Goal: Transaction & Acquisition: Book appointment/travel/reservation

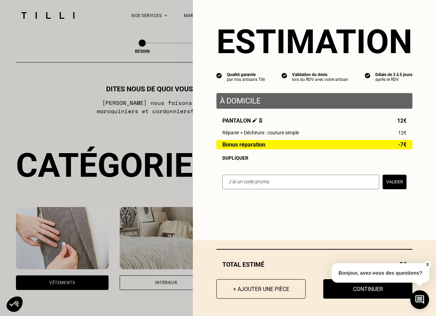
select select "FR"
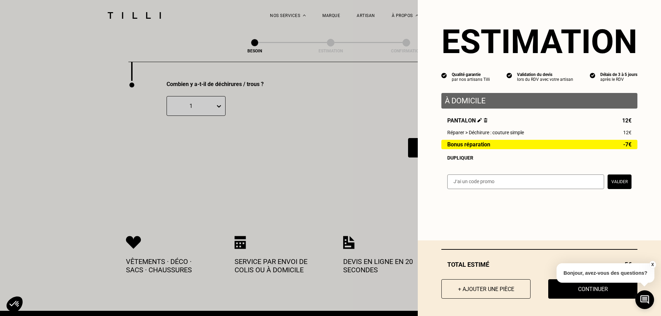
click at [436, 286] on button "+ Ajouter une pièce" at bounding box center [485, 288] width 89 height 19
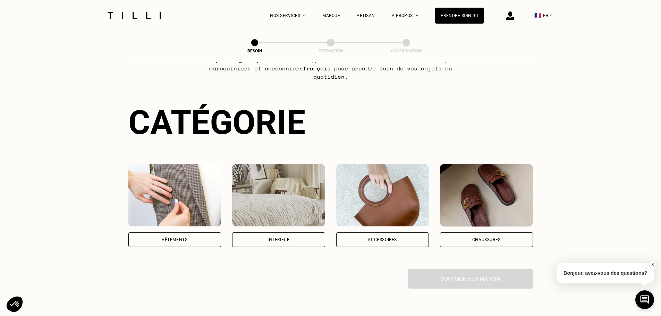
scroll to position [104, 0]
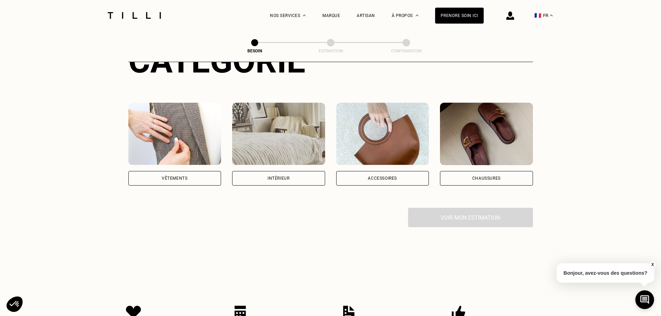
click at [171, 180] on div "Catégorie Vêtements Intérieur Accessoires Chaussures Voir mon estimation" at bounding box center [330, 135] width 405 height 186
click at [177, 176] on div "Vêtements" at bounding box center [175, 178] width 26 height 4
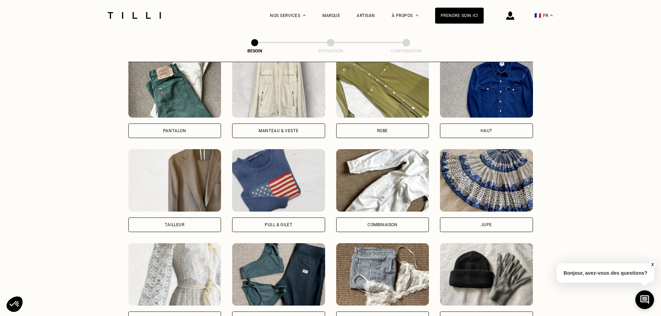
scroll to position [351, 0]
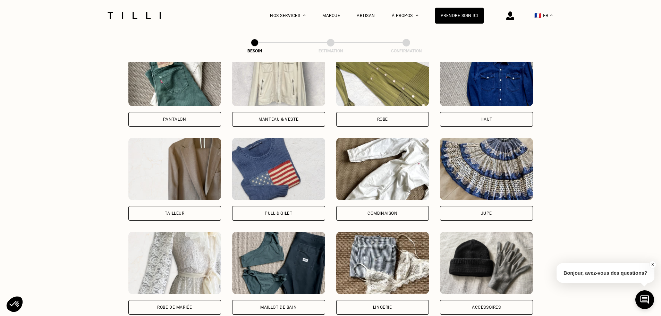
click at [291, 164] on img at bounding box center [278, 169] width 93 height 62
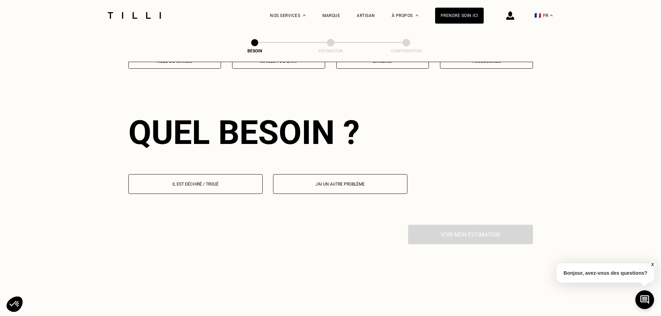
scroll to position [604, 0]
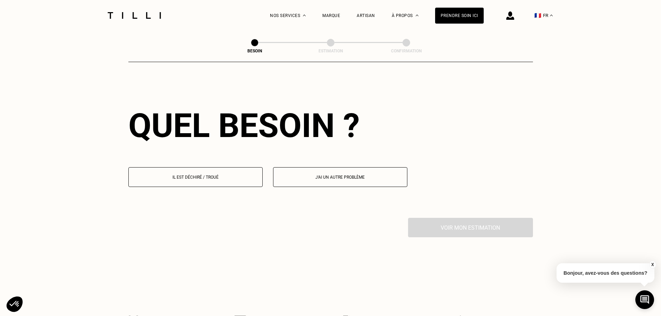
click at [248, 177] on button "Il est déchiré / troué" at bounding box center [195, 177] width 134 height 20
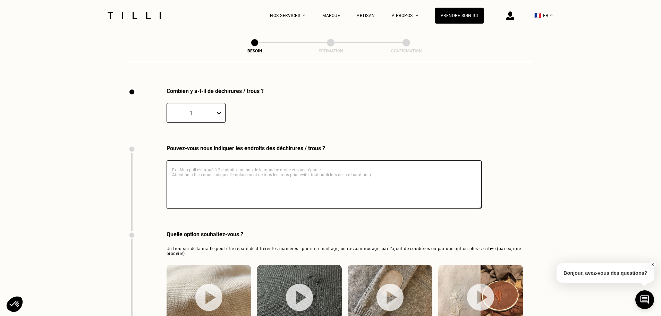
scroll to position [739, 0]
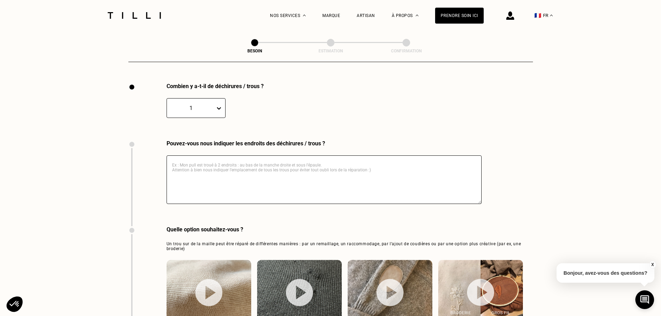
click at [270, 163] on textarea at bounding box center [324, 179] width 315 height 49
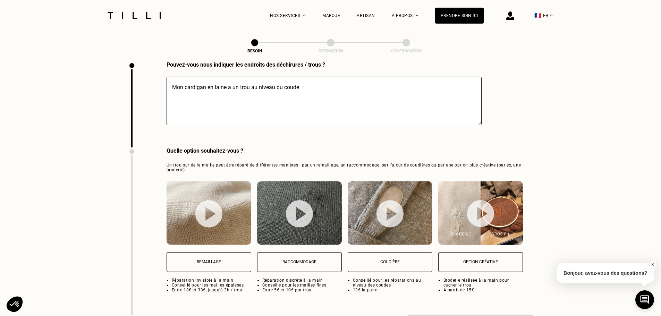
scroll to position [913, 0]
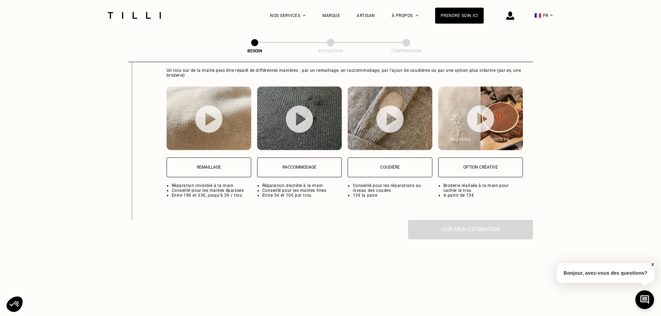
type textarea "Mon cardigan en laine a un trou au niveau du coude"
click at [234, 135] on img at bounding box center [209, 118] width 85 height 64
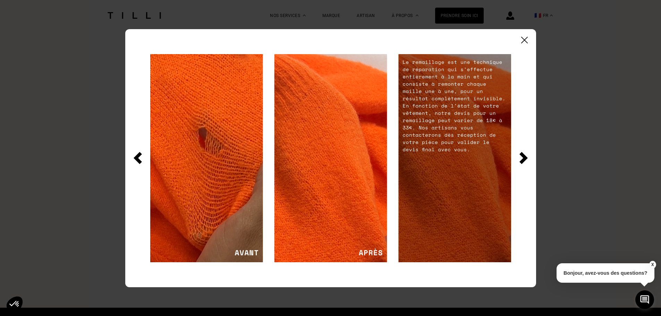
scroll to position [1050, 0]
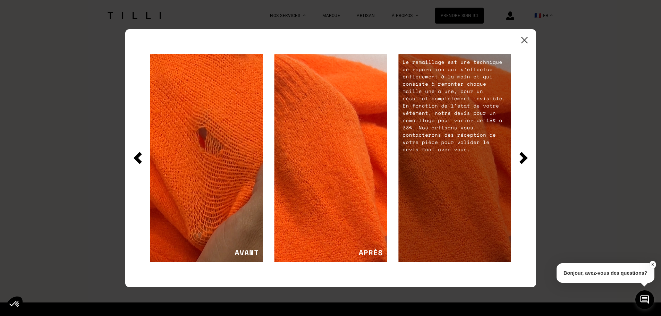
click at [436, 158] on img at bounding box center [523, 158] width 8 height 12
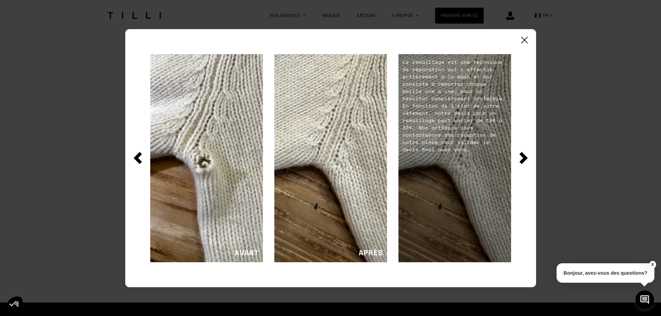
click at [436, 41] on div at bounding box center [330, 158] width 411 height 258
click at [436, 37] on img at bounding box center [524, 40] width 7 height 7
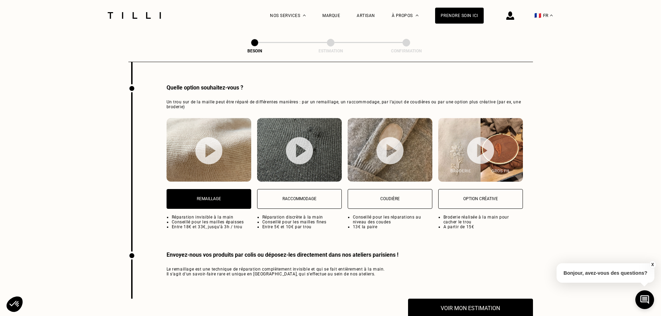
scroll to position [946, 0]
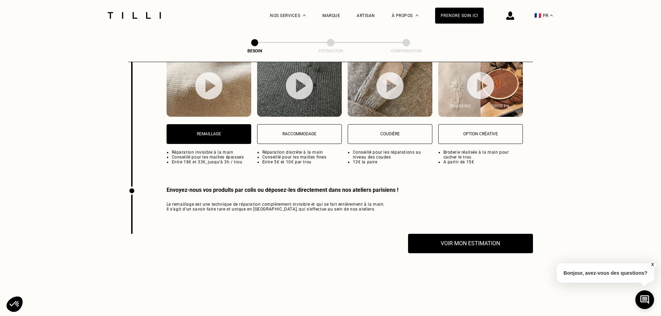
click at [225, 132] on p "Remaillage" at bounding box center [208, 134] width 77 height 5
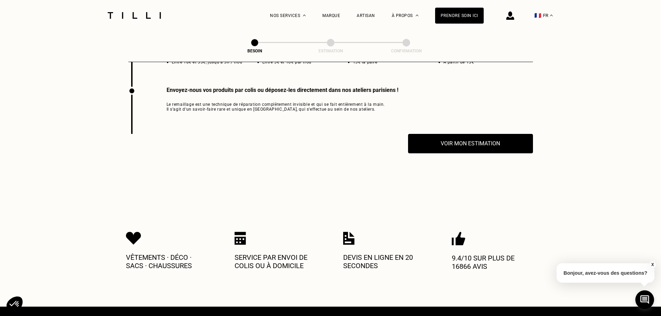
scroll to position [1050, 0]
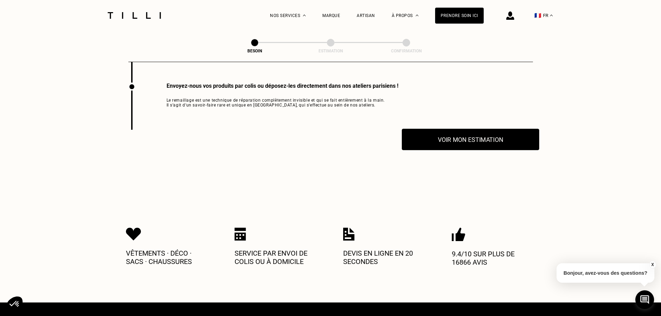
click at [436, 139] on button "Voir mon estimation" at bounding box center [470, 140] width 137 height 22
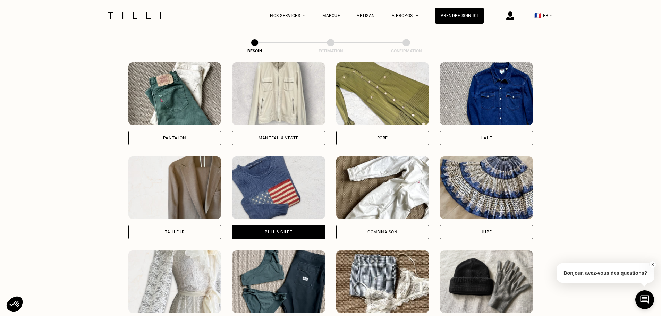
scroll to position [322, 0]
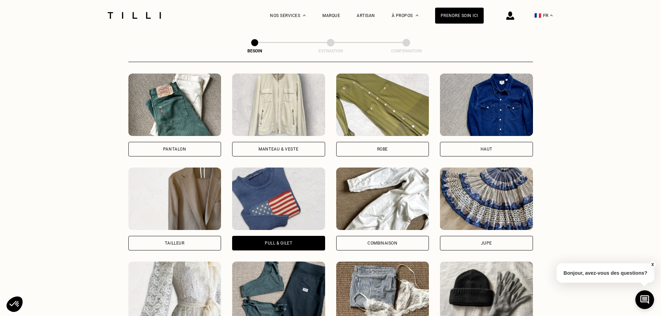
click at [177, 119] on img at bounding box center [174, 105] width 93 height 62
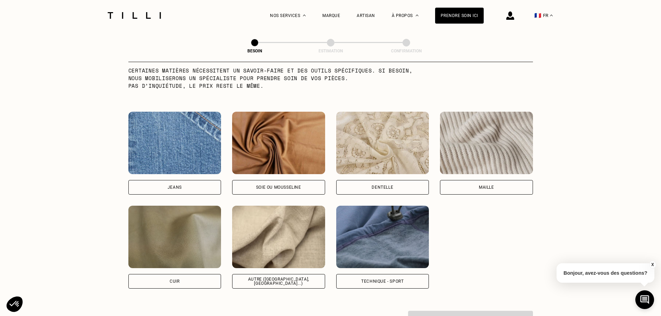
scroll to position [743, 0]
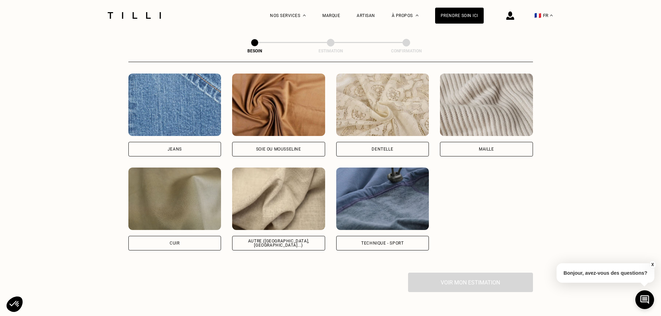
click at [263, 176] on img at bounding box center [278, 199] width 93 height 62
select select "FR"
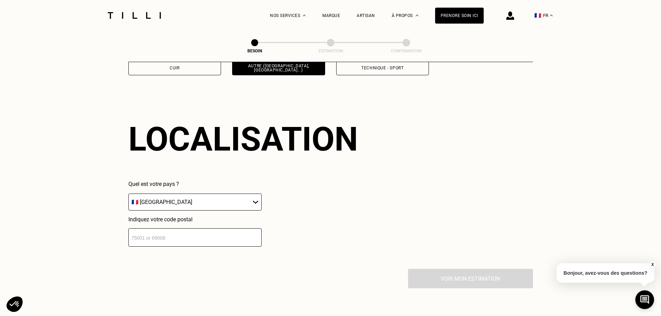
scroll to position [933, 0]
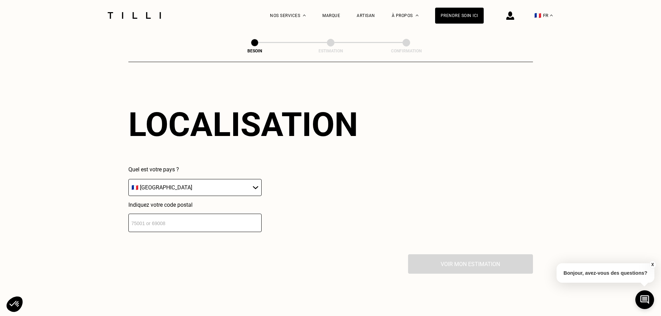
click at [224, 221] on input "number" at bounding box center [194, 223] width 133 height 18
type input "94160"
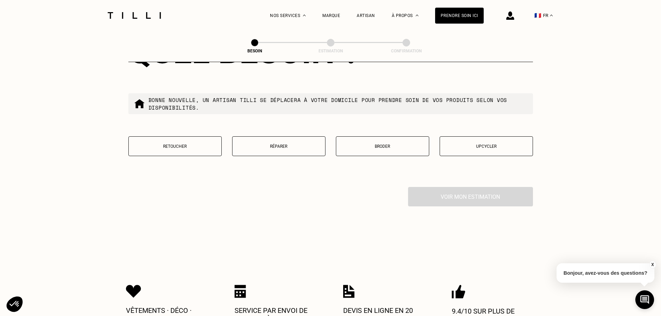
scroll to position [1198, 0]
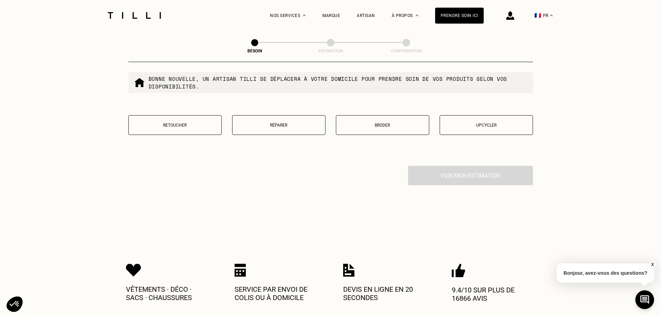
click at [297, 123] on p "Réparer" at bounding box center [279, 125] width 86 height 5
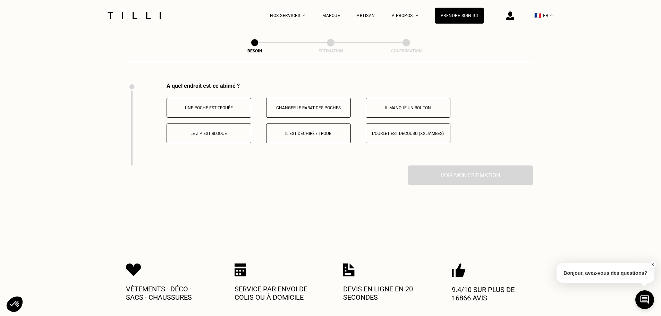
scroll to position [1283, 0]
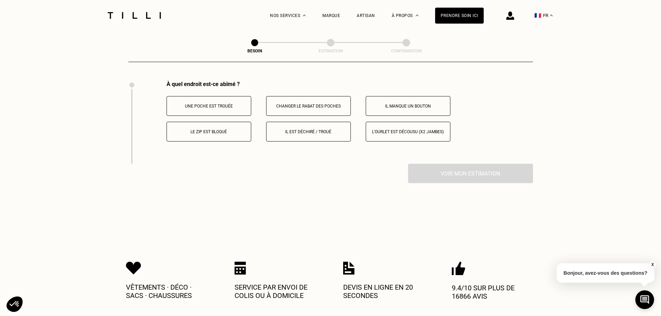
click at [299, 129] on p "Il est déchiré / troué" at bounding box center [308, 131] width 77 height 5
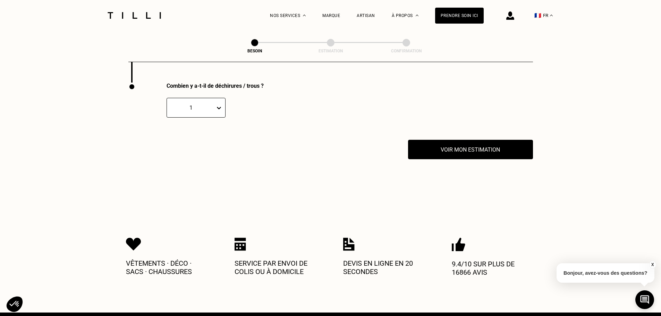
scroll to position [1366, 0]
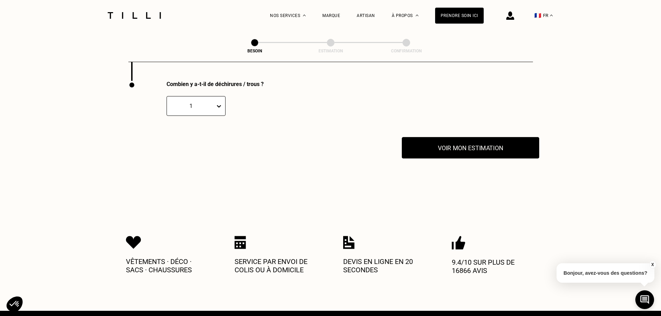
click at [436, 154] on button "Voir mon estimation" at bounding box center [470, 148] width 137 height 22
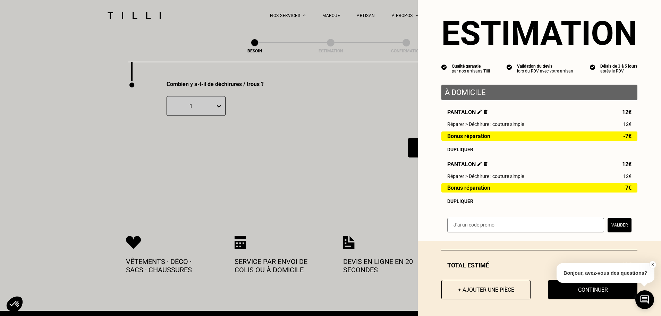
scroll to position [12, 0]
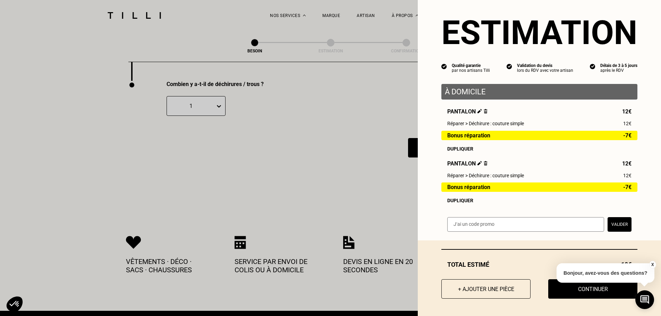
click at [436, 266] on button "X" at bounding box center [652, 265] width 7 height 8
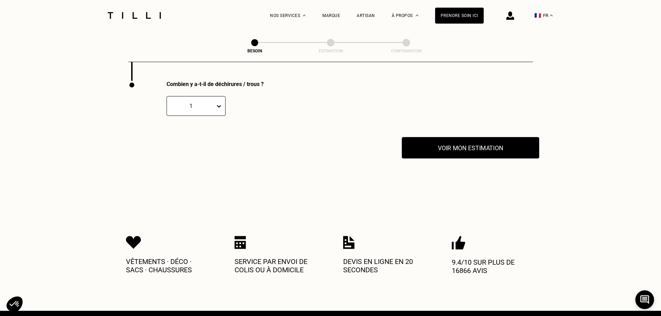
click at [436, 143] on button "Voir mon estimation" at bounding box center [470, 148] width 137 height 22
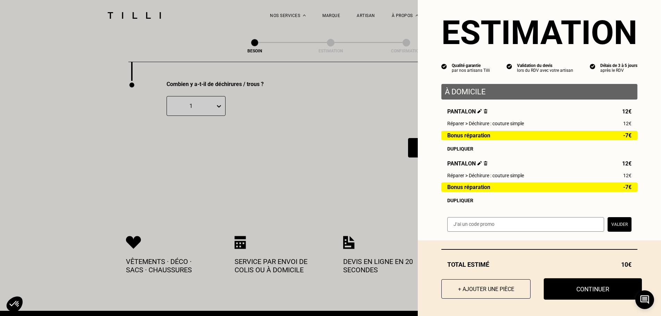
click at [436, 296] on button "Continuer" at bounding box center [593, 289] width 98 height 22
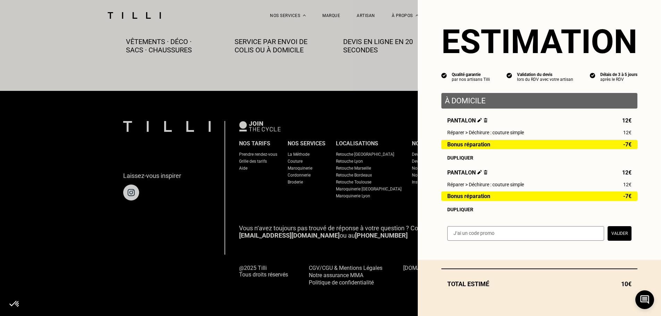
scroll to position [387, 0]
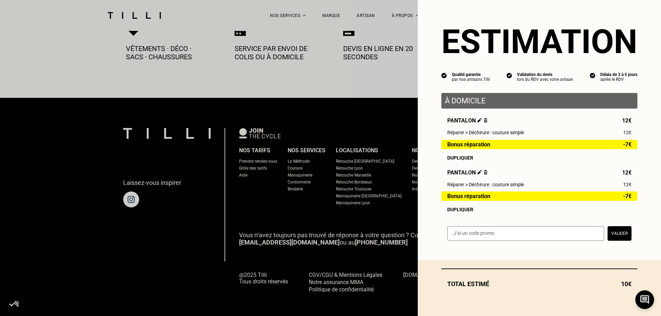
select select "FR"
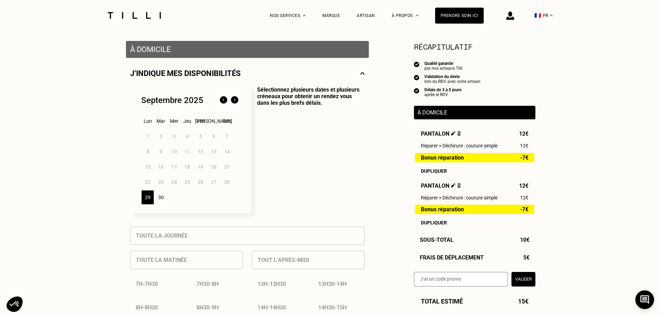
scroll to position [139, 0]
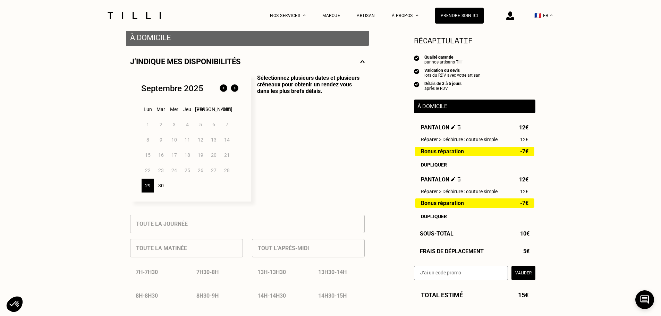
click at [321, 116] on p "Sélectionnez plusieurs dates et plusieurs créneaux pour obtenir un rendez vous …" at bounding box center [307, 138] width 113 height 127
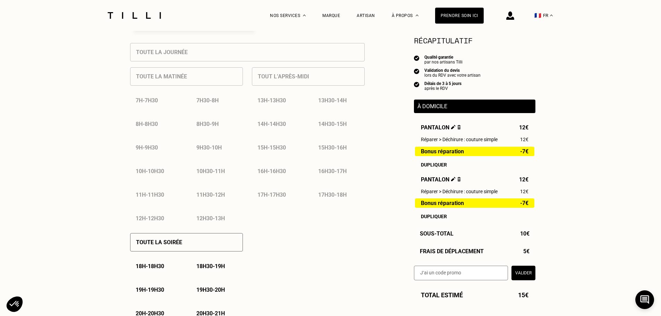
scroll to position [312, 0]
click at [155, 264] on p "18h - 18h30" at bounding box center [150, 264] width 28 height 7
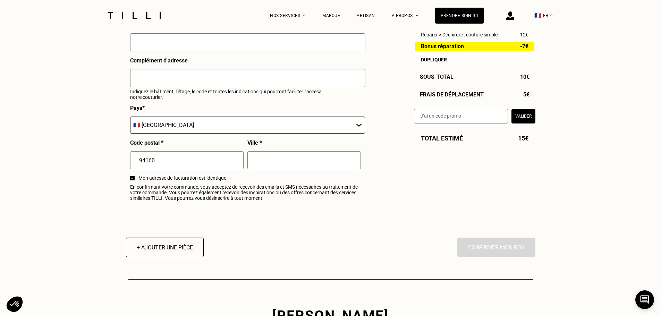
scroll to position [902, 0]
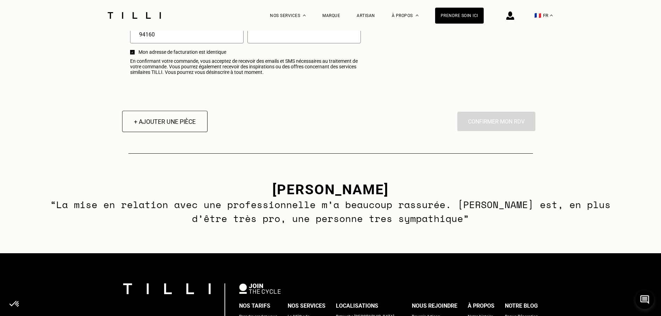
click at [178, 127] on button "+ Ajouter une pièce" at bounding box center [164, 122] width 85 height 22
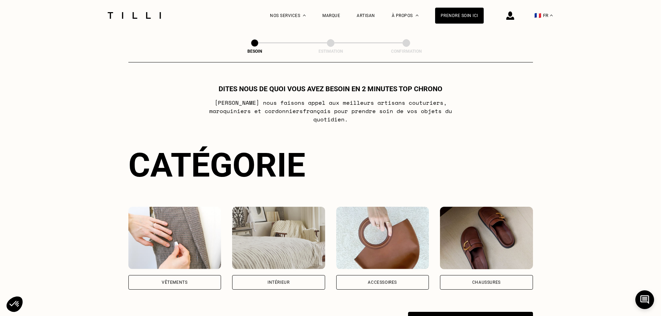
scroll to position [104, 0]
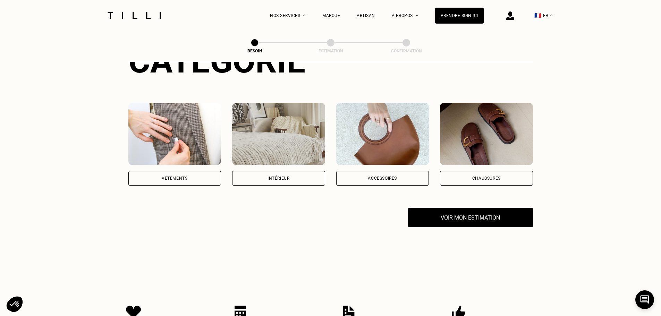
click at [192, 137] on img at bounding box center [174, 134] width 93 height 62
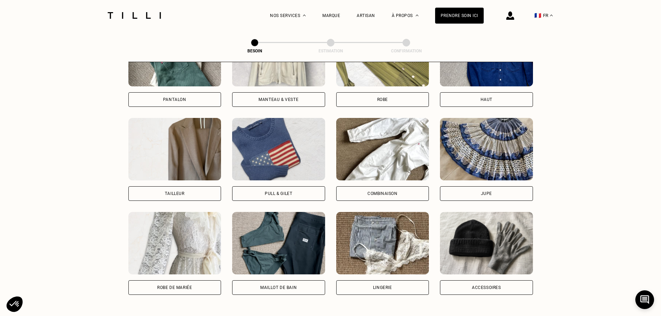
scroll to position [416, 0]
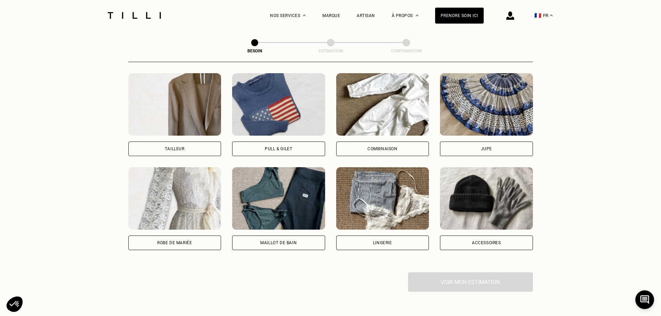
click at [292, 147] on div "Pull & gilet" at bounding box center [278, 149] width 27 height 4
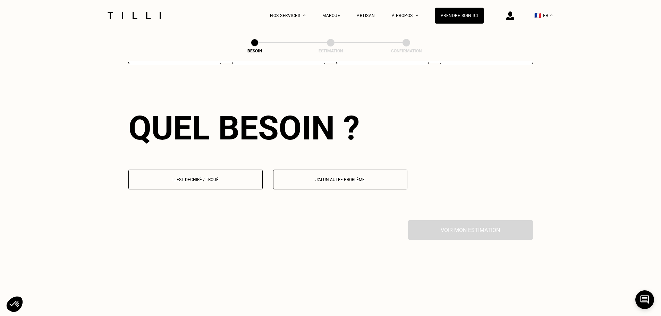
scroll to position [604, 0]
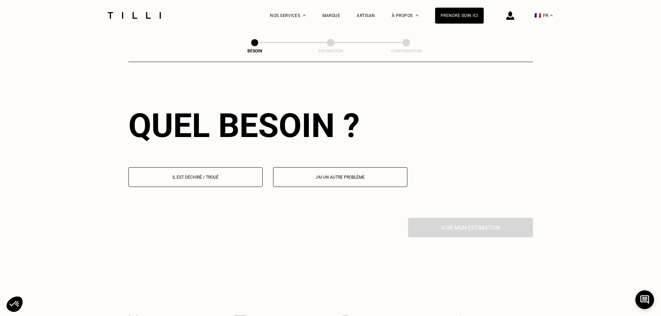
click at [230, 175] on p "Il est déchiré / troué" at bounding box center [195, 177] width 127 height 5
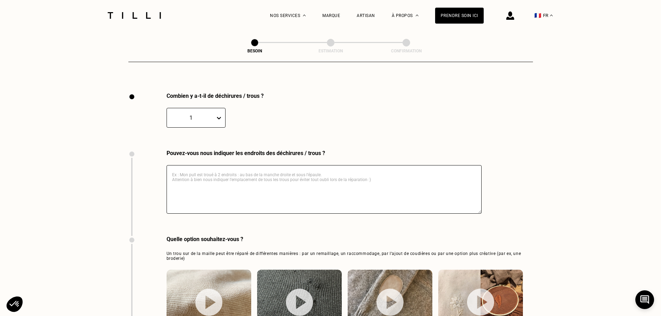
scroll to position [739, 0]
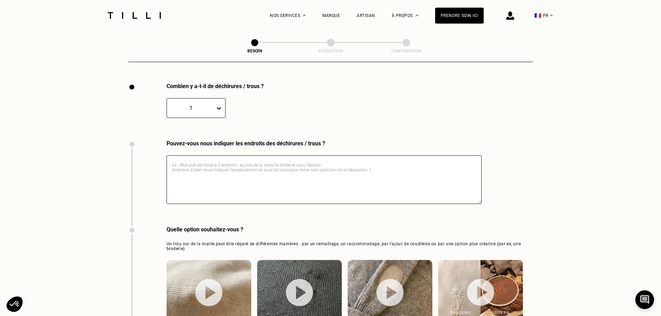
click at [261, 155] on textarea at bounding box center [324, 179] width 315 height 49
type textarea "Mon cardigan est troué au niveau du coude"
click at [436, 118] on div "Combien y a-t-il de déchirures / trous ? 1" at bounding box center [330, 111] width 405 height 57
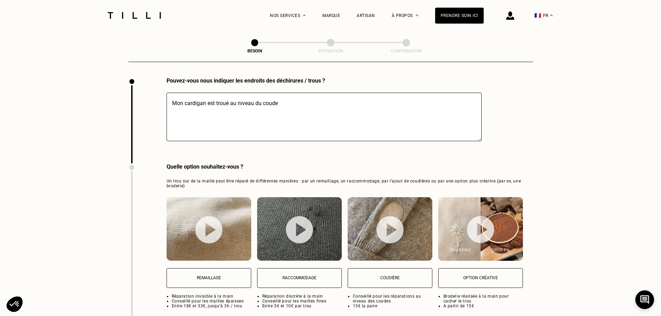
scroll to position [913, 0]
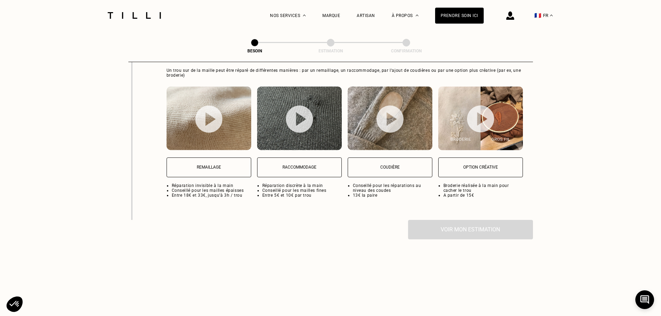
click at [220, 160] on button "Remaillage" at bounding box center [209, 168] width 85 height 20
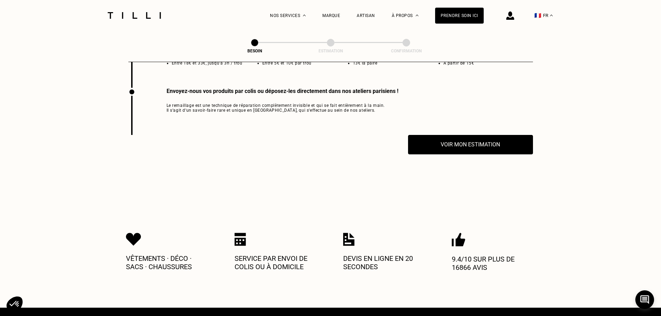
scroll to position [1050, 0]
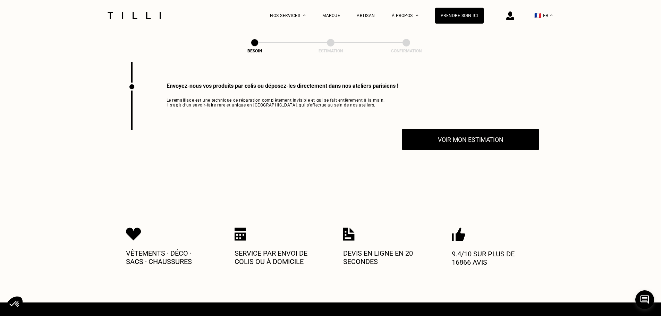
click at [436, 136] on button "Voir mon estimation" at bounding box center [470, 140] width 137 height 22
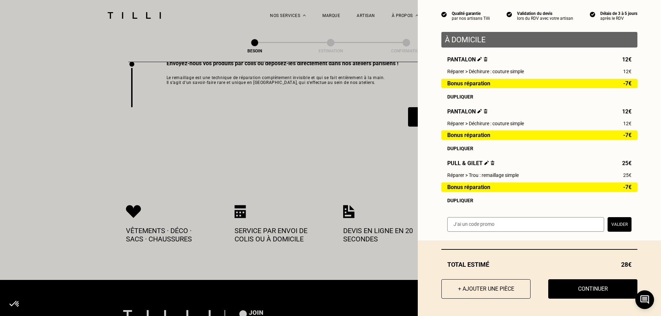
scroll to position [1085, 0]
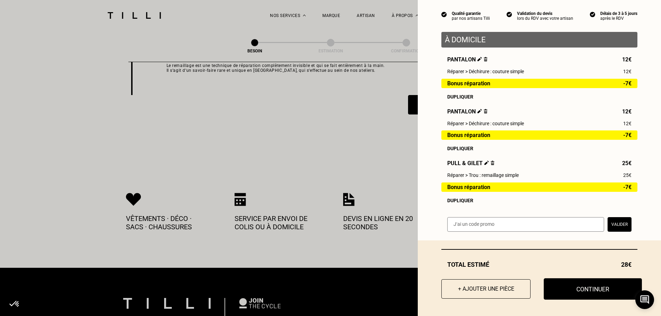
click at [436, 294] on button "Continuer" at bounding box center [593, 289] width 98 height 22
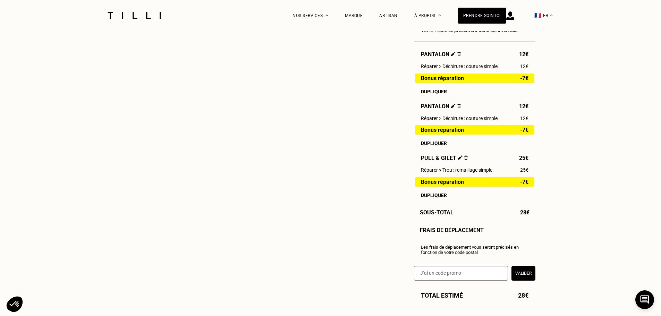
select select "FR"
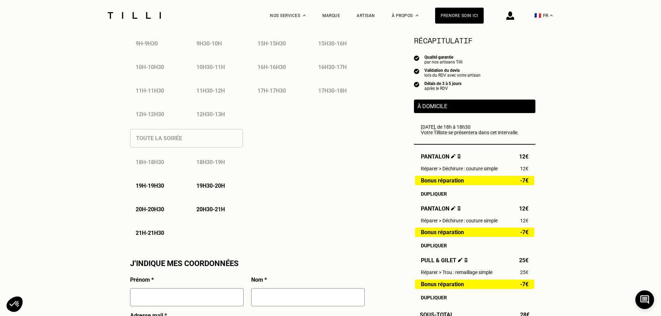
scroll to position [416, 0]
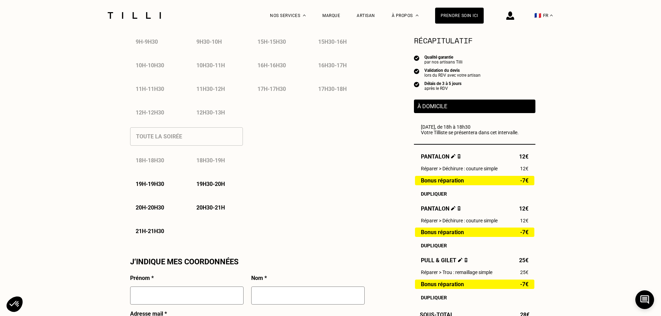
click at [221, 183] on div "19h30 - 20h" at bounding box center [217, 184] width 52 height 18
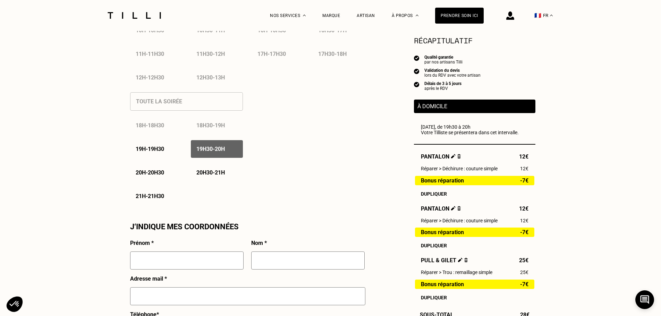
scroll to position [555, 0]
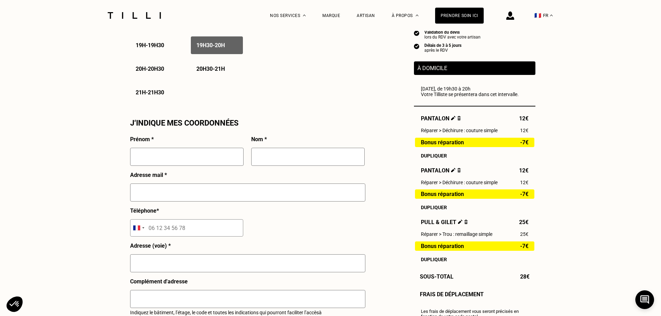
click at [223, 156] on input "text" at bounding box center [186, 157] width 113 height 18
type input "[PERSON_NAME]"
type input "[EMAIL_ADDRESS][DOMAIN_NAME]"
type input "06 80 72 23 00"
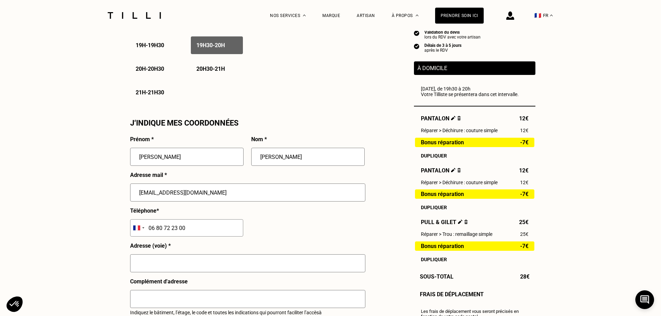
type input "[STREET_ADDRESS]"
type input "94160"
type input "Saint-Mandé"
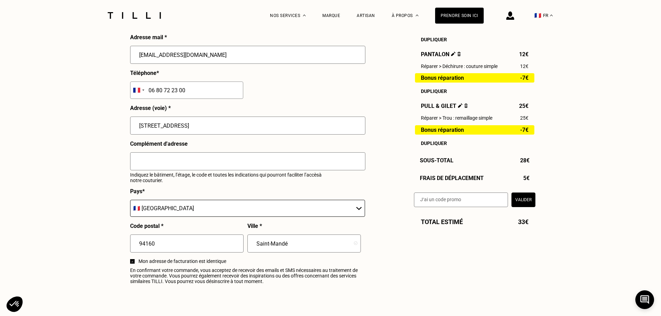
scroll to position [729, 0]
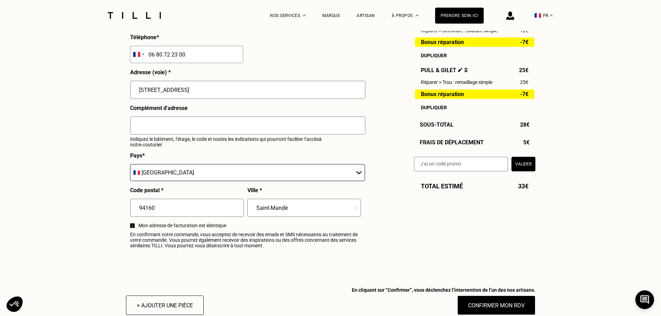
click at [236, 130] on input "text" at bounding box center [247, 126] width 235 height 18
type input "RDC"
click at [291, 252] on div "Prénom * Dylan Nom * Allen Adresse mail * dallen89@gmail.com Téléphone * Afghan…" at bounding box center [247, 107] width 235 height 289
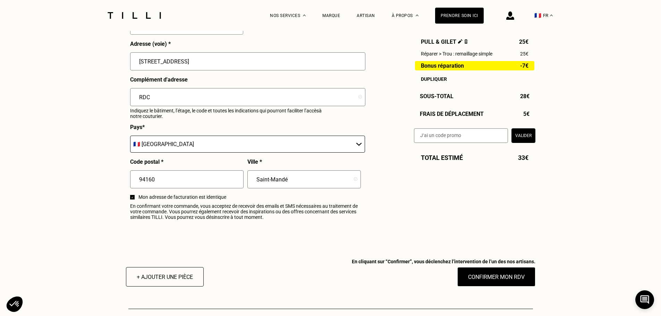
scroll to position [763, 0]
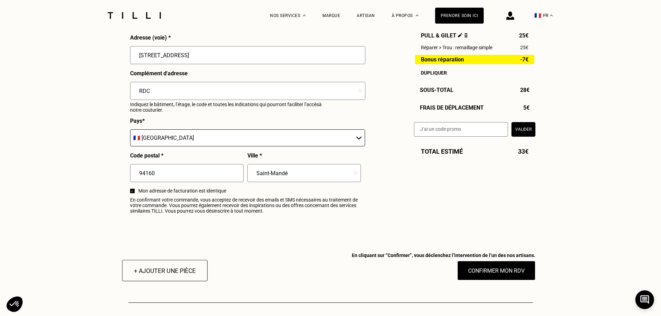
click at [176, 279] on button "+ Ajouter une pièce" at bounding box center [164, 271] width 85 height 22
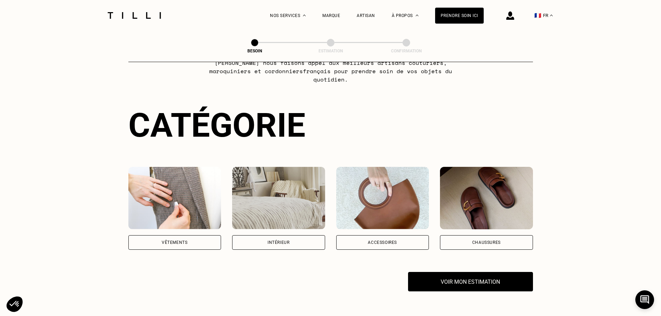
scroll to position [139, 0]
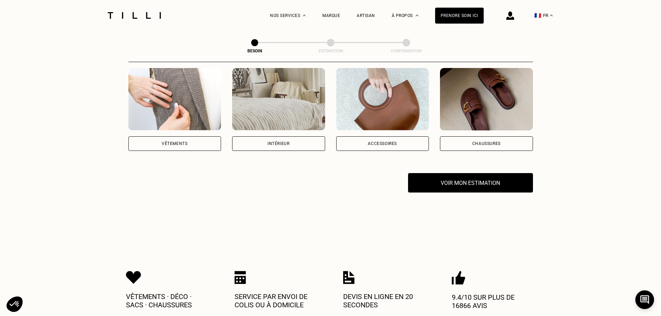
click at [171, 110] on img at bounding box center [174, 99] width 93 height 62
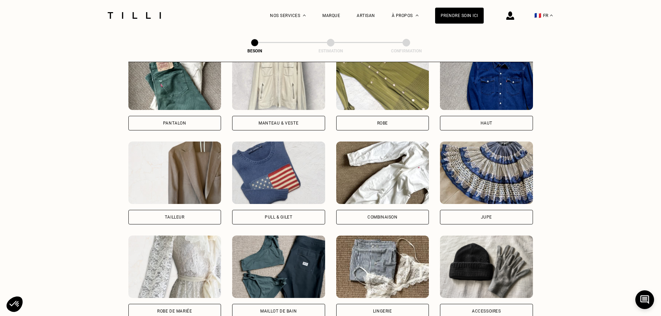
scroll to position [331, 0]
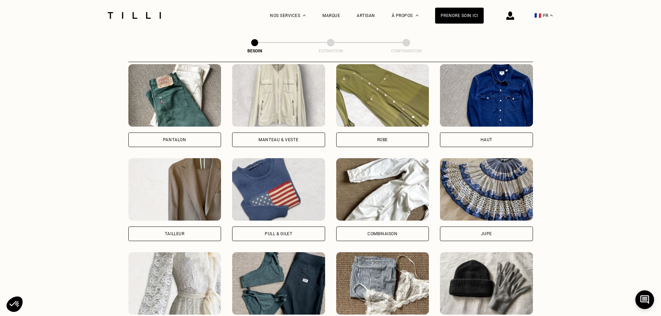
click at [436, 137] on div "Haut" at bounding box center [486, 140] width 93 height 15
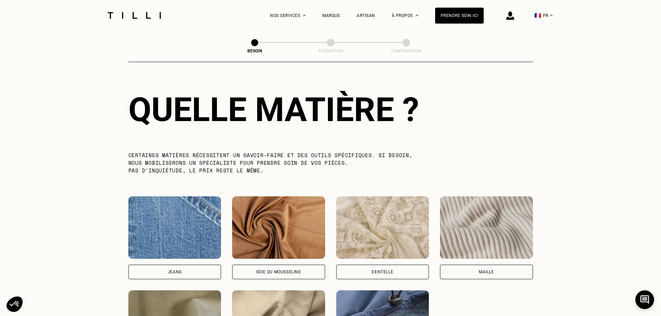
scroll to position [709, 0]
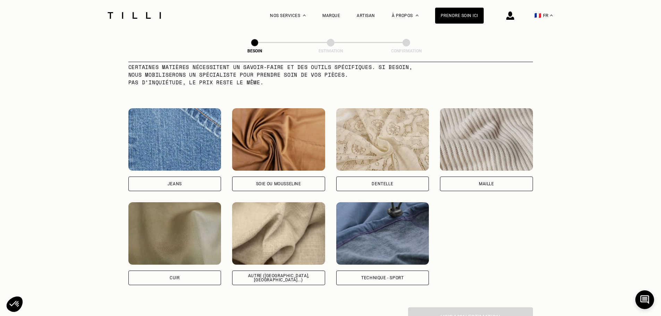
click at [260, 216] on img at bounding box center [278, 233] width 93 height 62
select select "FR"
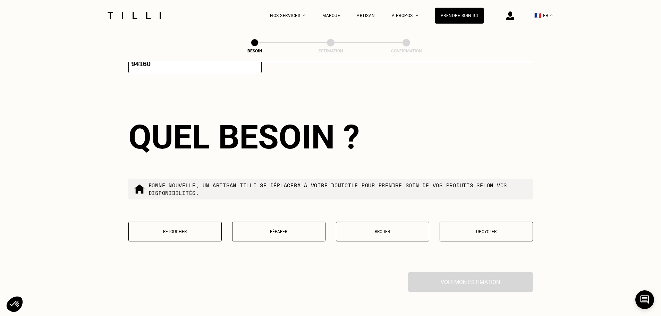
scroll to position [1107, 0]
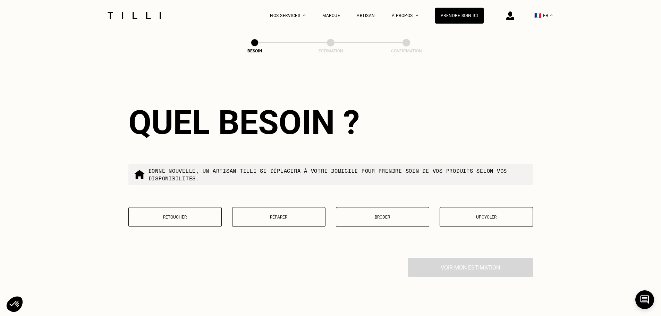
click at [276, 215] on p "Réparer" at bounding box center [279, 217] width 86 height 5
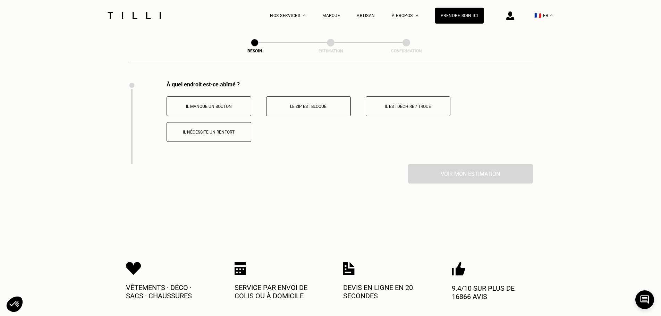
scroll to position [1283, 0]
click at [434, 104] on p "Il est déchiré / troué" at bounding box center [408, 106] width 77 height 5
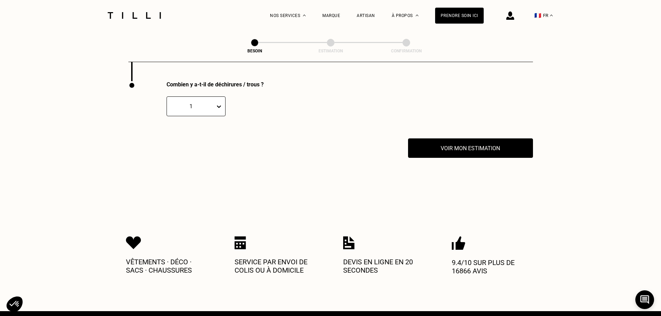
scroll to position [1366, 0]
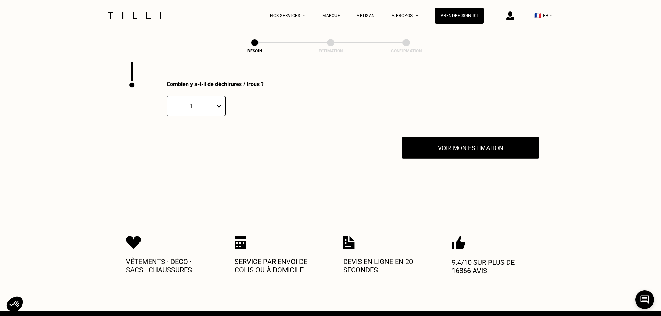
click at [436, 143] on button "Voir mon estimation" at bounding box center [470, 148] width 137 height 22
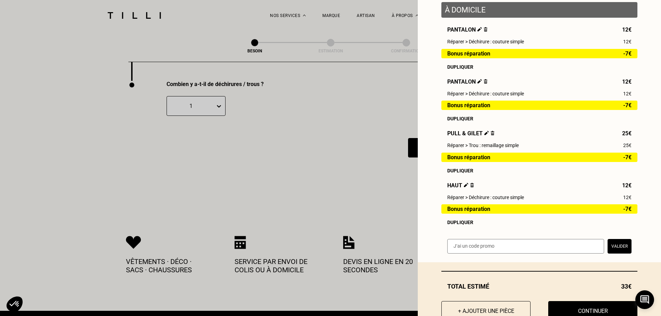
scroll to position [118, 0]
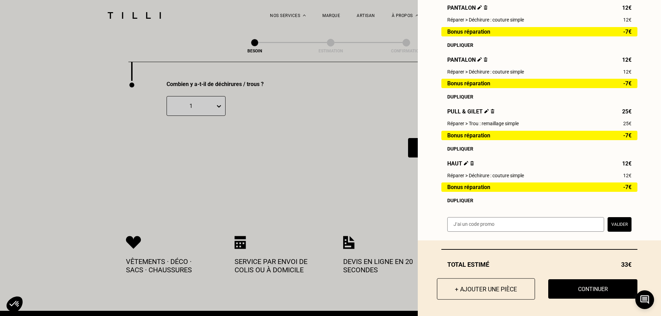
click at [436, 287] on button "+ Ajouter une pièce" at bounding box center [486, 289] width 98 height 22
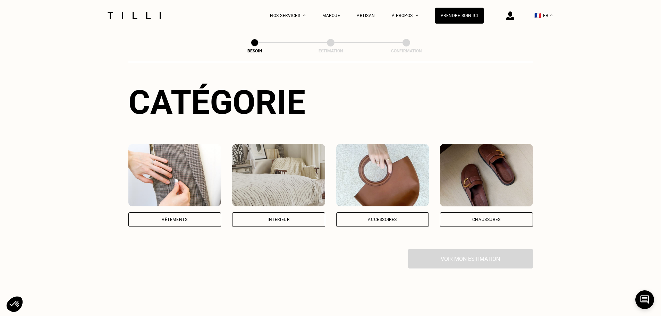
scroll to position [173, 0]
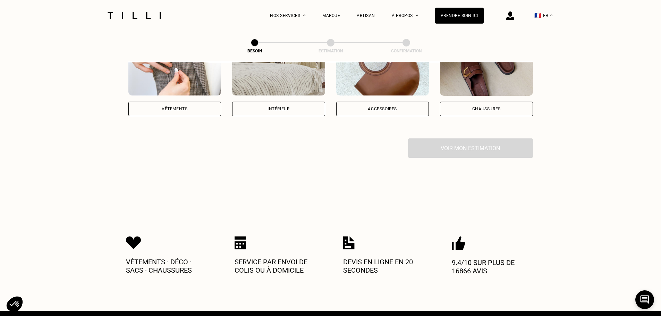
click at [180, 90] on div "Vêtements" at bounding box center [174, 74] width 93 height 83
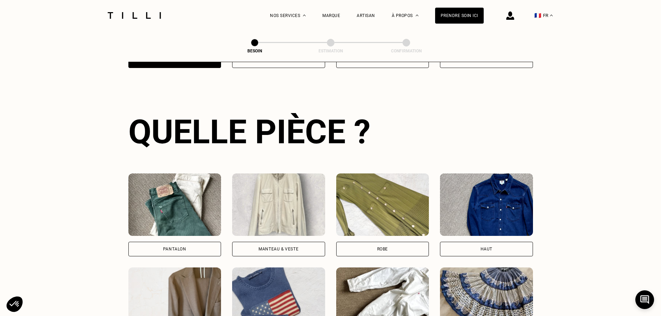
scroll to position [227, 0]
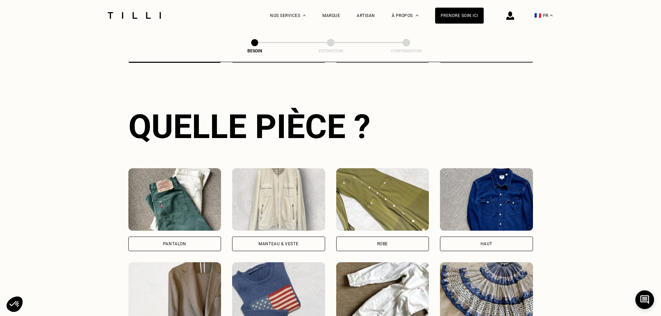
click at [204, 198] on img at bounding box center [174, 199] width 93 height 62
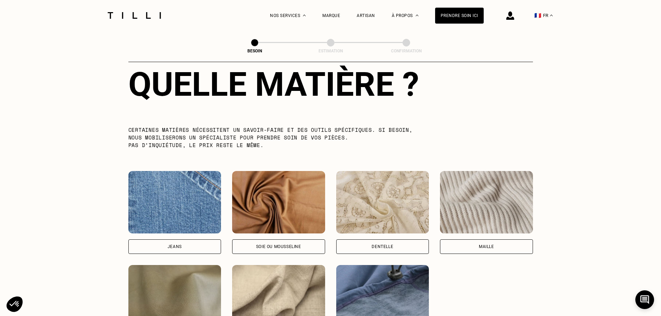
scroll to position [709, 0]
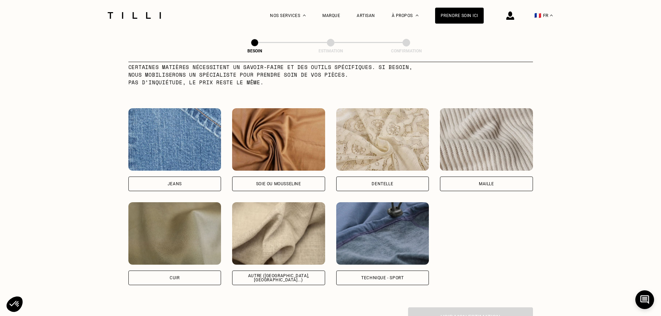
click at [293, 243] on img at bounding box center [278, 233] width 93 height 62
select select "FR"
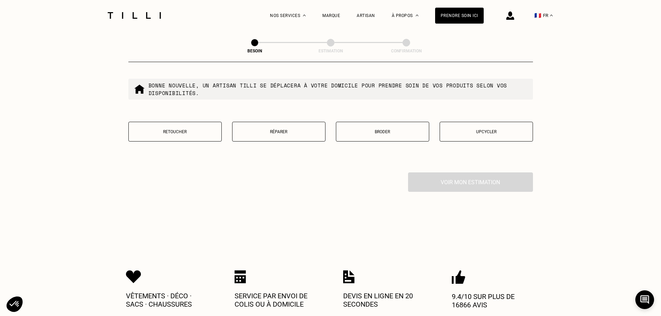
scroll to position [1176, 0]
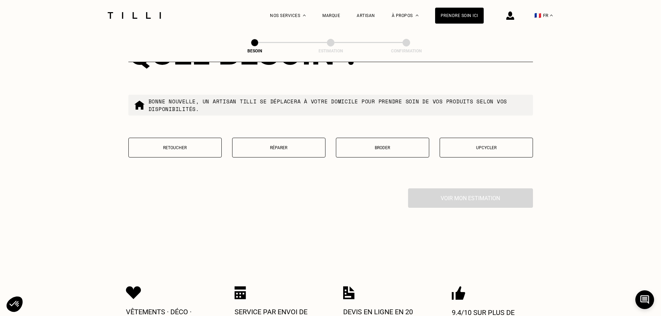
click at [295, 148] on button "Réparer" at bounding box center [278, 148] width 93 height 20
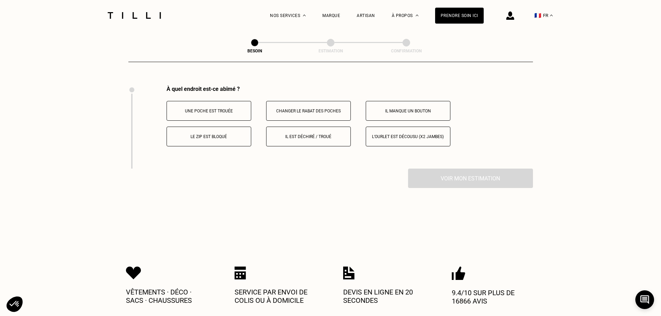
scroll to position [1283, 0]
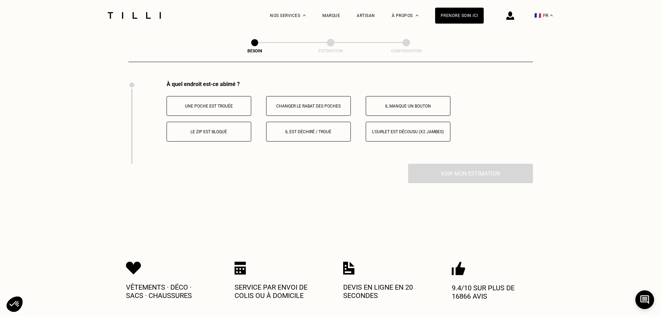
click at [322, 134] on button "Il est déchiré / troué" at bounding box center [308, 132] width 85 height 20
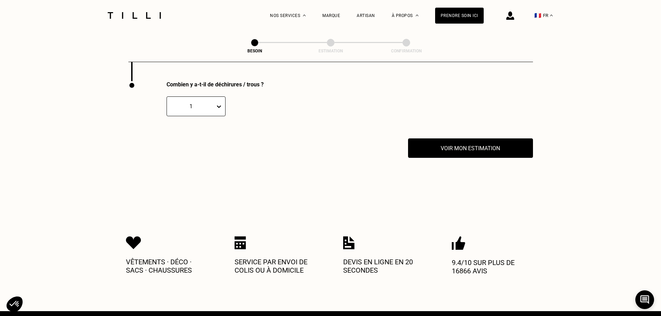
scroll to position [1366, 0]
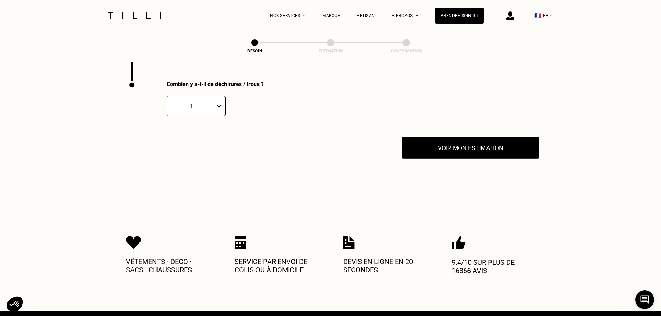
click at [436, 149] on button "Voir mon estimation" at bounding box center [470, 148] width 137 height 22
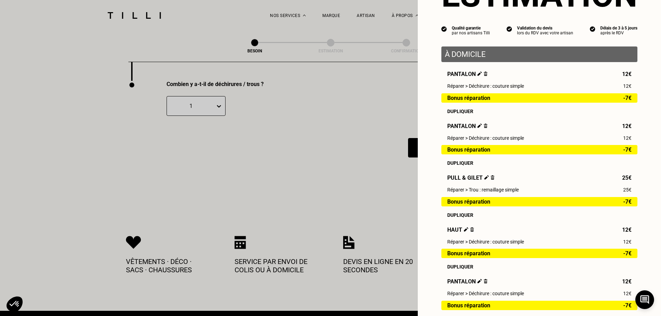
scroll to position [170, 0]
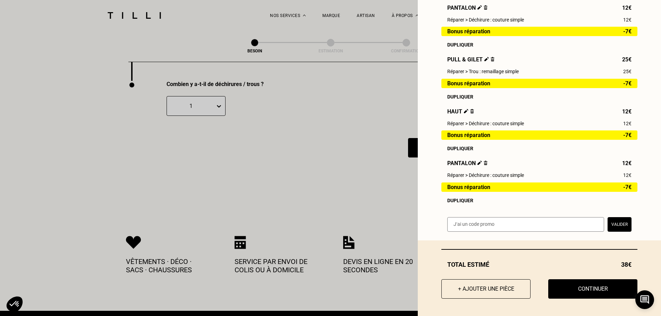
click at [436, 227] on input "text" at bounding box center [525, 224] width 157 height 15
paste input "LILYSILK-TILLI-6"
type input "LILYSILK-TILLI-6"
click at [436, 222] on button "Valider" at bounding box center [620, 224] width 24 height 15
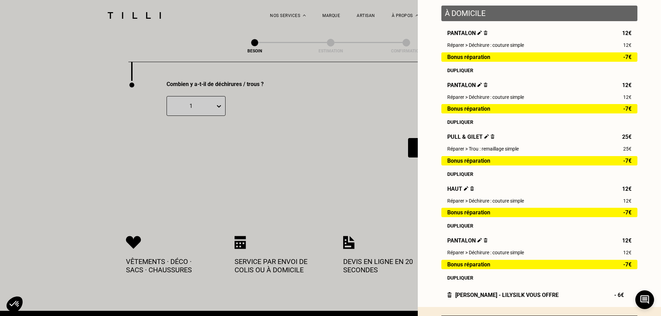
scroll to position [160, 0]
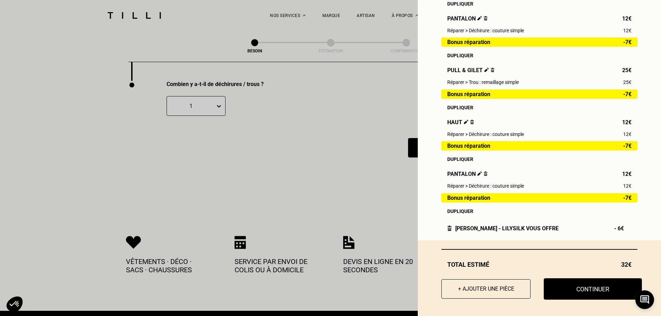
click at [436, 294] on button "Continuer" at bounding box center [593, 289] width 98 height 22
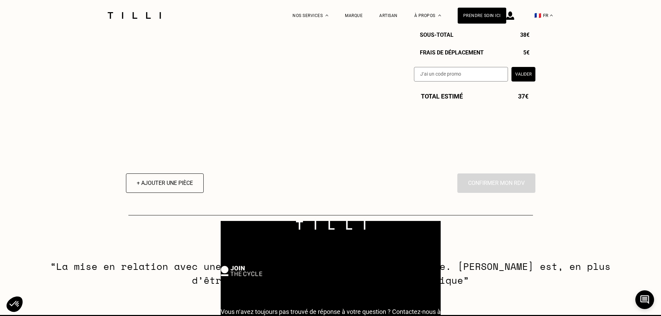
select select "FR"
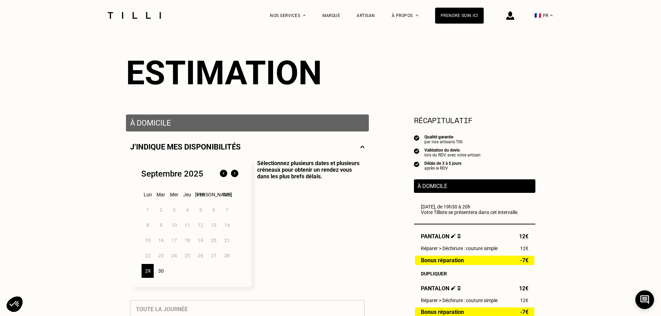
scroll to position [139, 0]
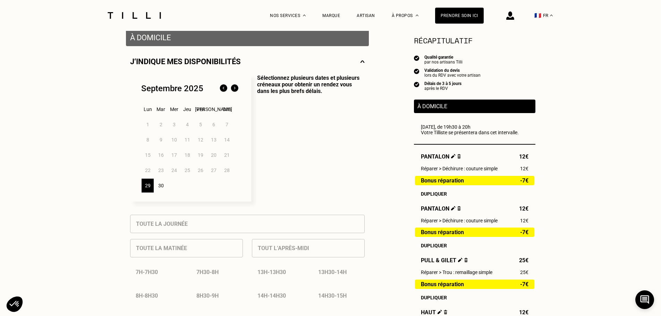
click at [160, 190] on div "30" at bounding box center [161, 186] width 12 height 14
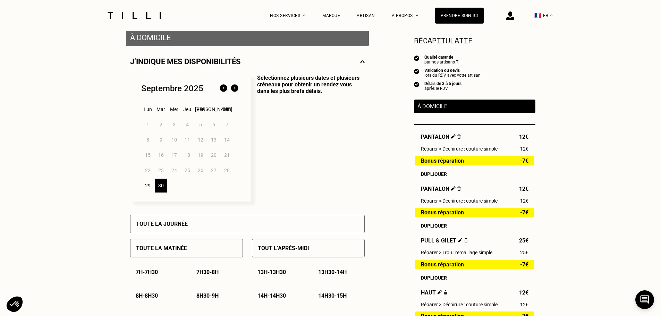
click at [237, 92] on img at bounding box center [234, 88] width 11 height 11
click at [176, 126] on div "1" at bounding box center [174, 125] width 12 height 14
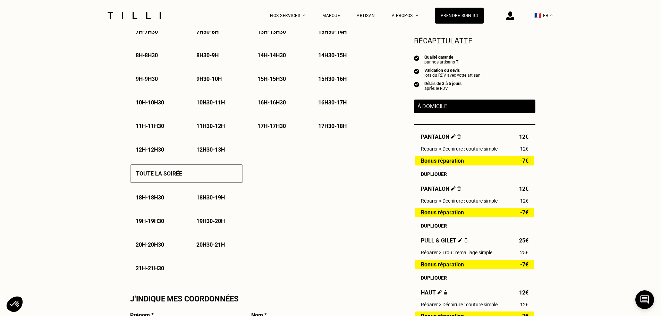
scroll to position [382, 0]
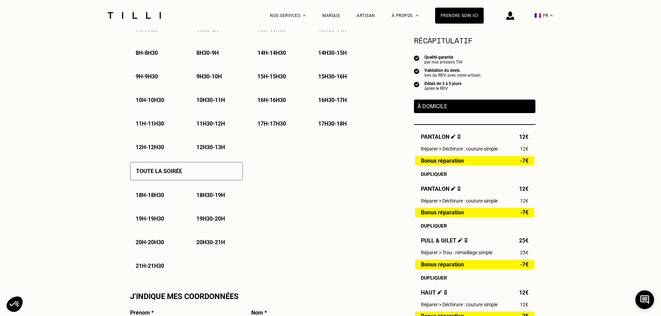
click at [224, 221] on p "19h30 - 20h" at bounding box center [210, 218] width 28 height 7
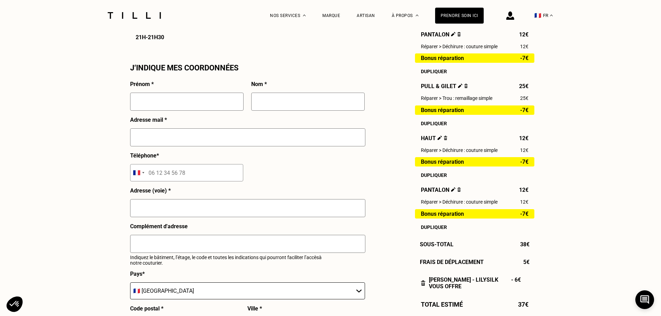
scroll to position [694, 0]
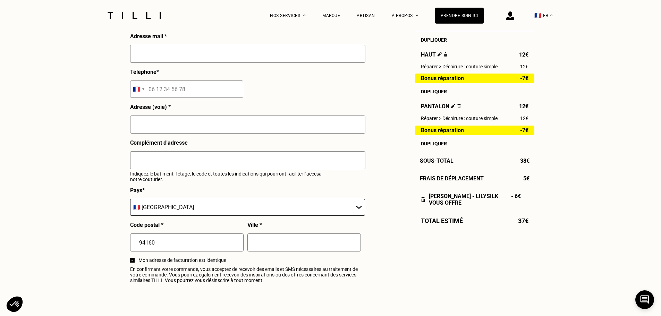
click at [165, 52] on input "text" at bounding box center [247, 54] width 235 height 18
type input "[EMAIL_ADDRESS][DOMAIN_NAME]"
type input "[PERSON_NAME]"
type input "06 80 72 23 00"
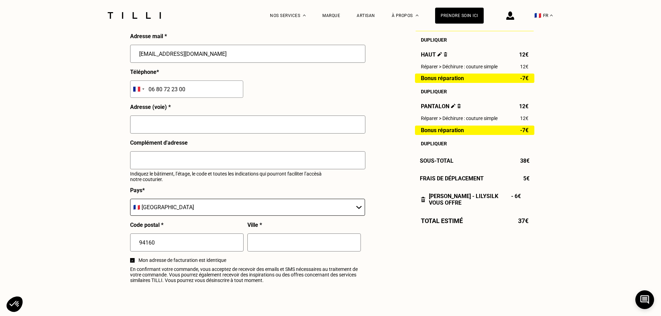
type input "[STREET_ADDRESS]"
type input "Saint-Mandé"
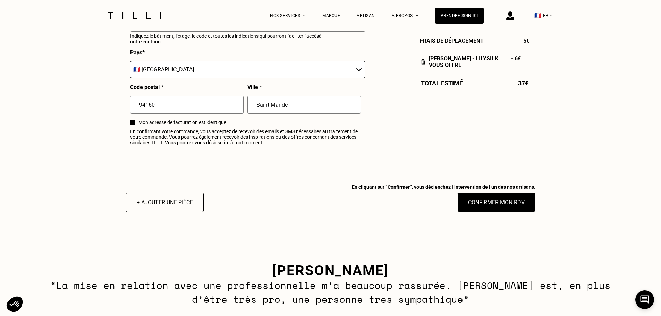
scroll to position [833, 0]
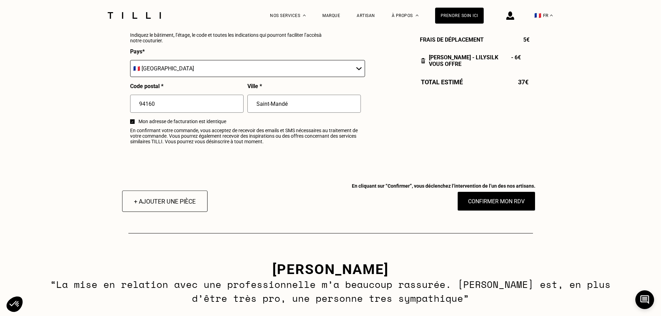
click at [185, 212] on button "+ Ajouter une pièce" at bounding box center [164, 201] width 85 height 22
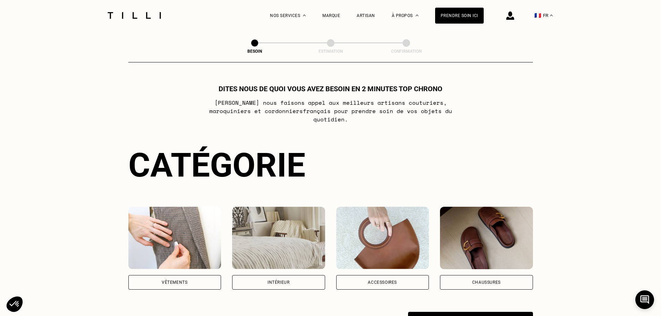
click at [169, 216] on img at bounding box center [174, 238] width 93 height 62
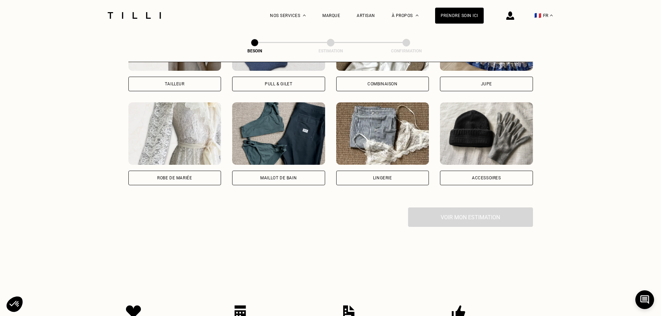
scroll to position [609, 0]
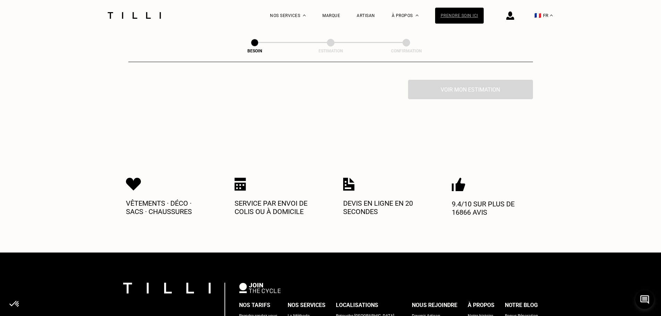
drag, startPoint x: 456, startPoint y: 19, endPoint x: 455, endPoint y: 23, distance: 4.2
click at [436, 19] on div "Prendre soin ici" at bounding box center [459, 16] width 49 height 16
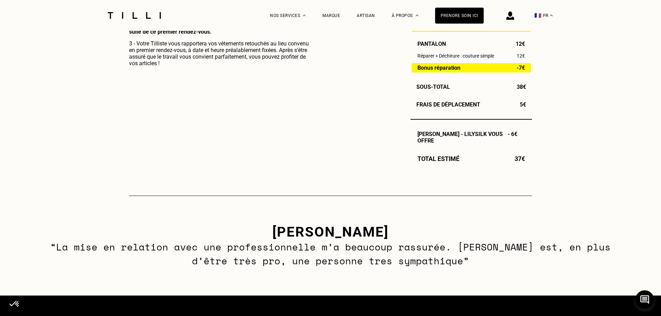
scroll to position [278, 0]
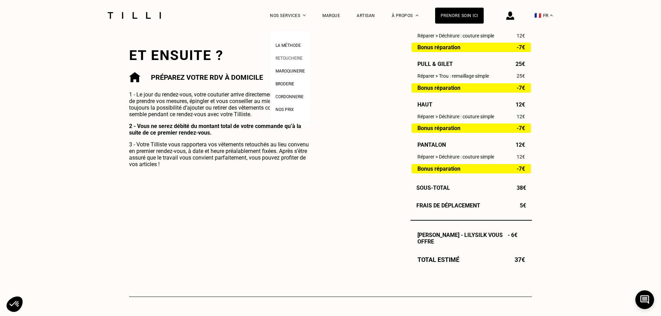
click at [299, 60] on span "Retoucherie" at bounding box center [289, 58] width 27 height 5
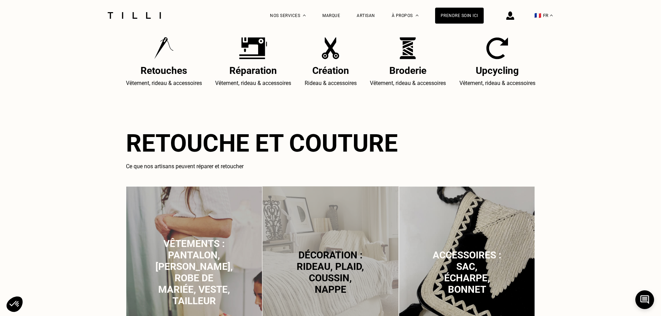
scroll to position [486, 0]
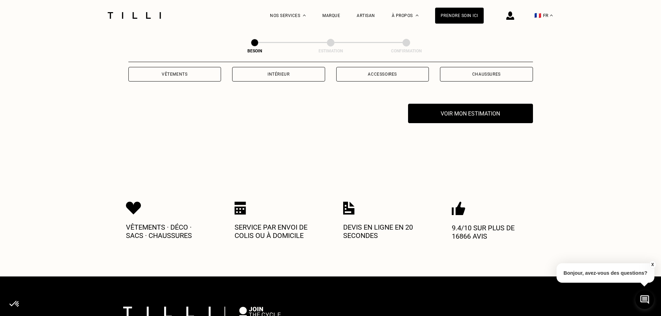
scroll to position [139, 0]
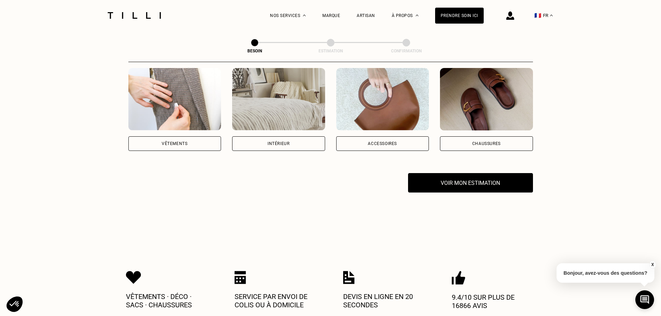
click at [489, 142] on div "Chaussures" at bounding box center [486, 144] width 28 height 4
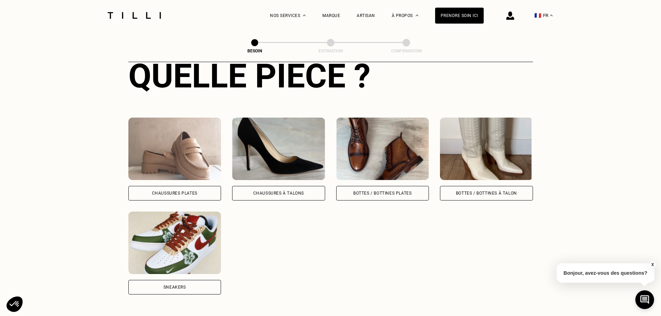
scroll to position [331, 0]
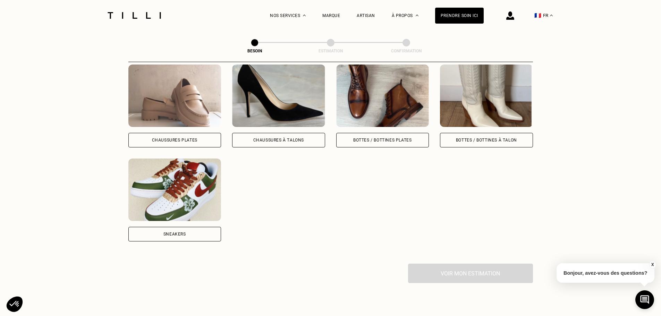
click at [188, 227] on div "Sneakers" at bounding box center [174, 234] width 93 height 15
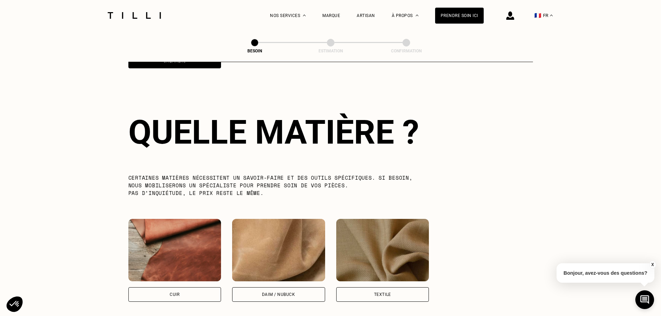
scroll to position [545, 0]
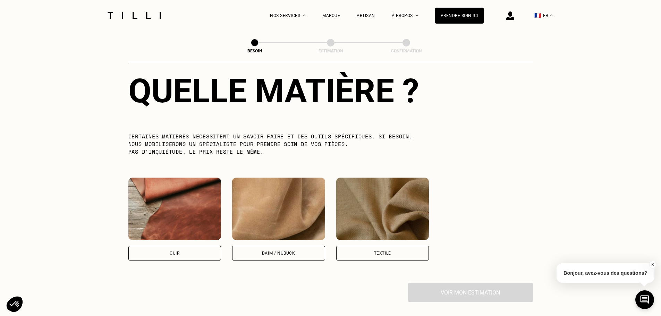
click at [205, 212] on img at bounding box center [174, 209] width 93 height 62
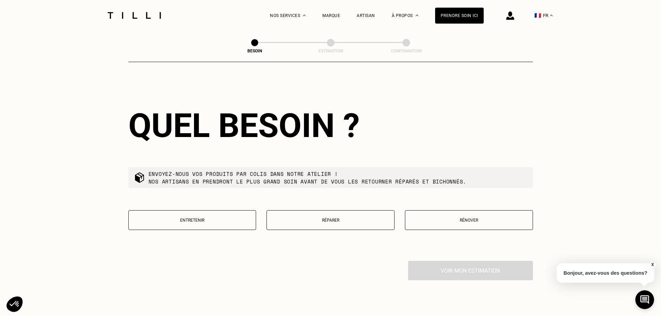
scroll to position [745, 0]
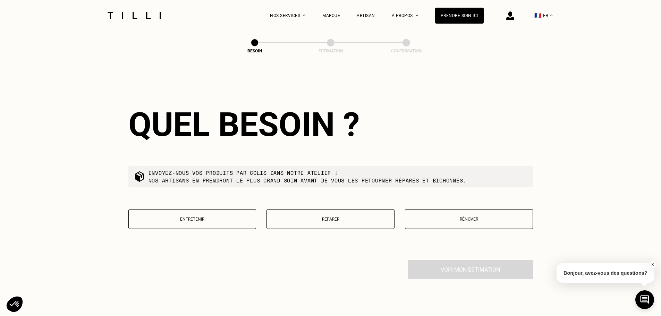
click at [335, 209] on button "Réparer" at bounding box center [330, 219] width 128 height 20
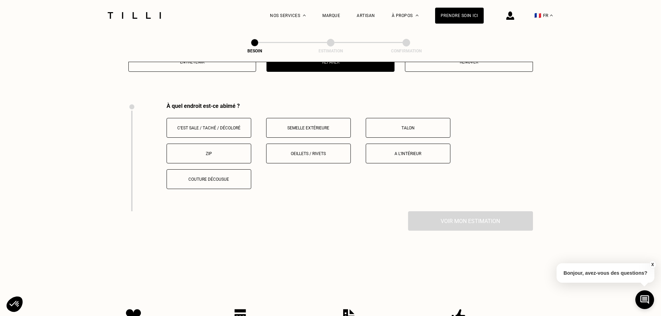
scroll to position [923, 0]
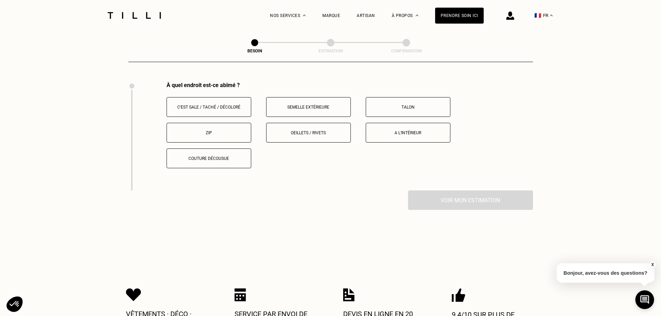
click at [323, 107] on button "Semelle extérieure" at bounding box center [308, 107] width 85 height 20
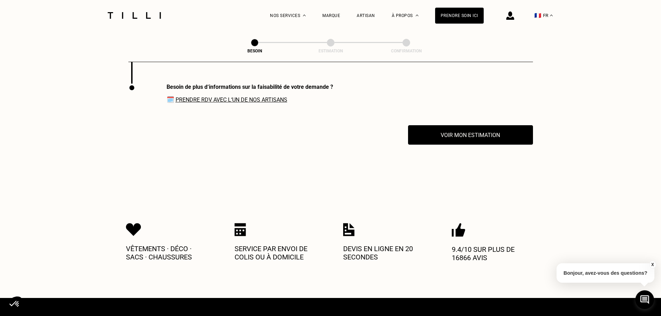
scroll to position [1032, 0]
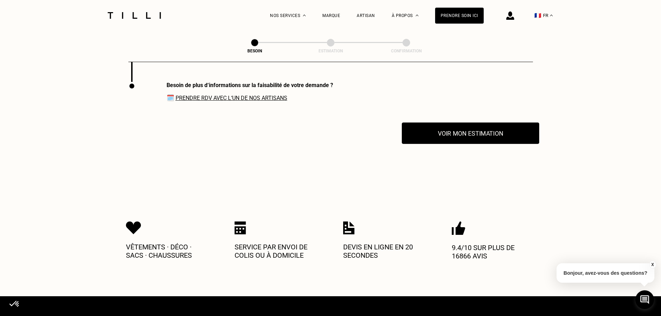
click at [424, 136] on button "Voir mon estimation" at bounding box center [470, 133] width 137 height 22
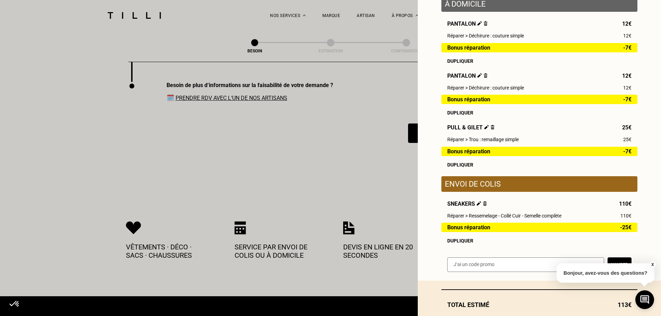
scroll to position [35, 0]
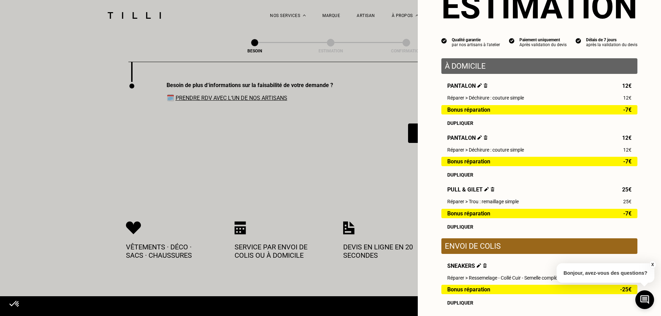
click at [483, 268] on img at bounding box center [485, 265] width 4 height 5
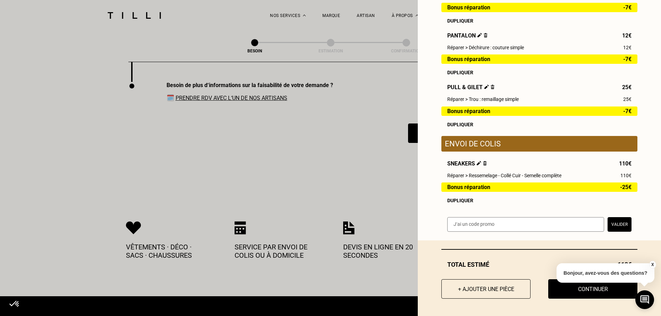
scroll to position [143, 0]
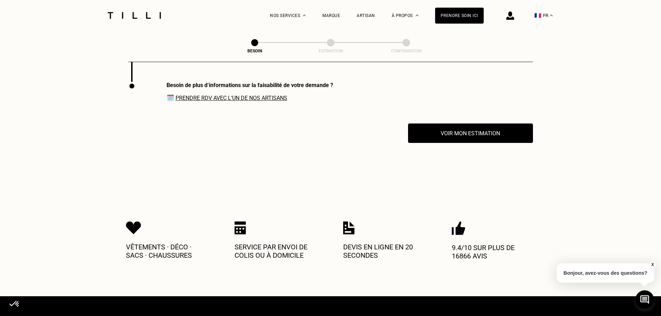
click at [652, 265] on button "X" at bounding box center [652, 265] width 7 height 8
click at [647, 298] on icon at bounding box center [644, 300] width 11 height 18
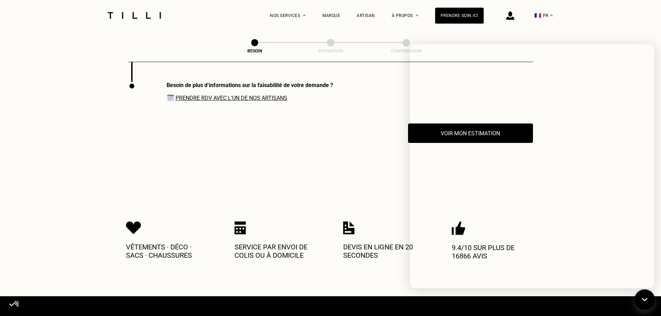
click at [643, 302] on icon at bounding box center [644, 300] width 11 height 18
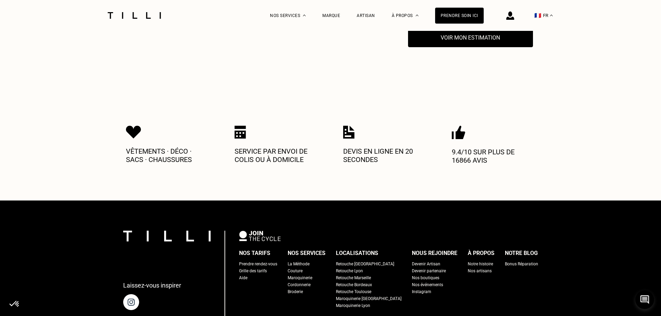
scroll to position [1026, 0]
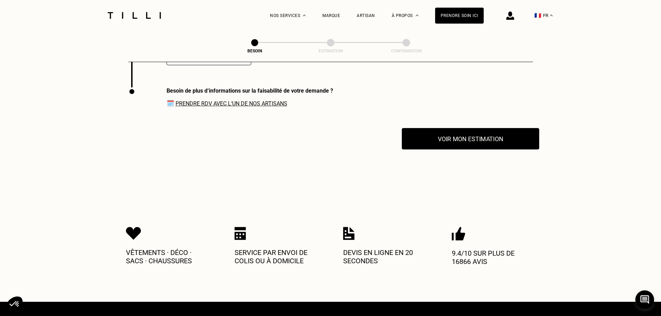
click at [484, 128] on button "Voir mon estimation" at bounding box center [470, 139] width 137 height 22
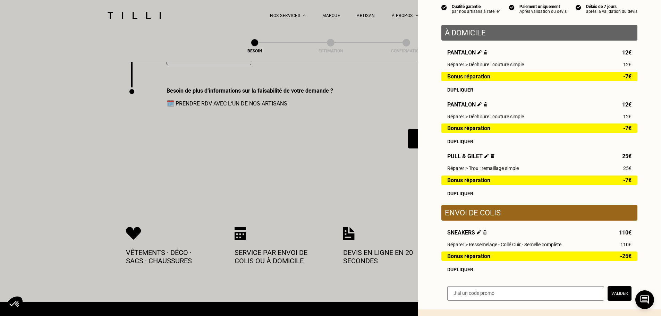
scroll to position [143, 0]
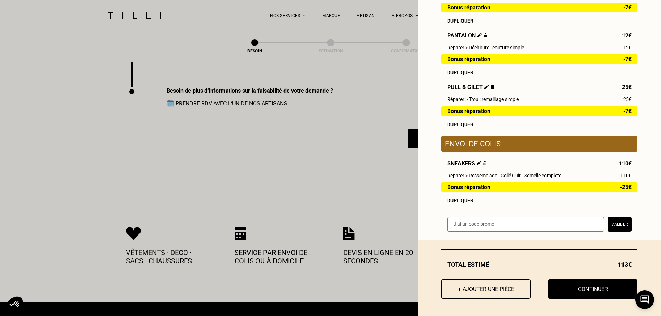
click at [483, 161] on img at bounding box center [485, 163] width 4 height 5
click at [483, 162] on img at bounding box center [485, 163] width 4 height 5
click at [477, 162] on img at bounding box center [479, 163] width 5 height 5
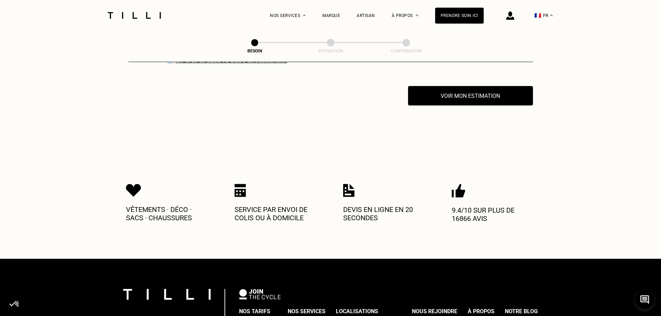
scroll to position [972, 0]
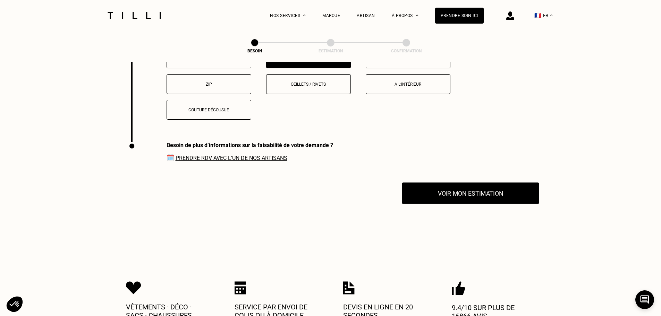
click at [463, 183] on button "Voir mon estimation" at bounding box center [470, 194] width 137 height 22
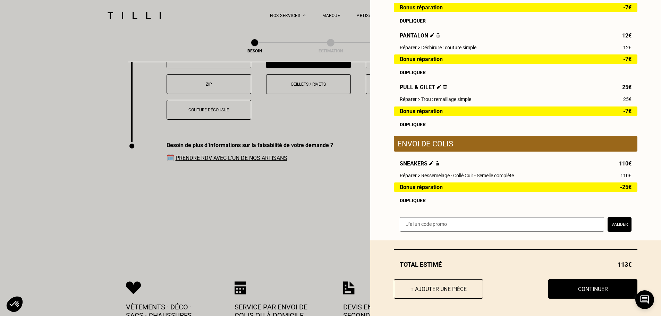
scroll to position [143, 0]
click at [438, 164] on div "Sneakers 110€" at bounding box center [516, 163] width 232 height 7
click at [436, 164] on img at bounding box center [437, 163] width 4 height 5
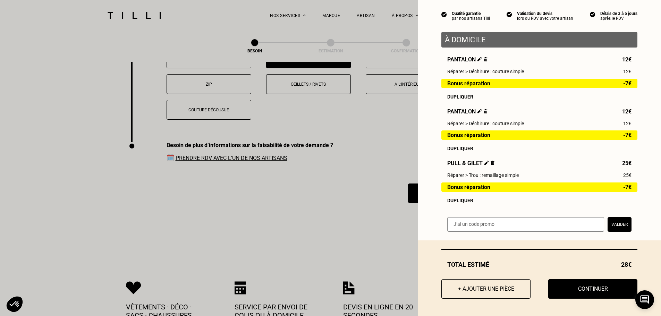
scroll to position [65, 0]
click at [480, 226] on input "text" at bounding box center [525, 224] width 157 height 15
paste input "LAURENCEBRAS-TILLI-12"
type input "LAURENCEBRAS-TILLI-12"
click at [618, 225] on button "Valider" at bounding box center [620, 224] width 24 height 15
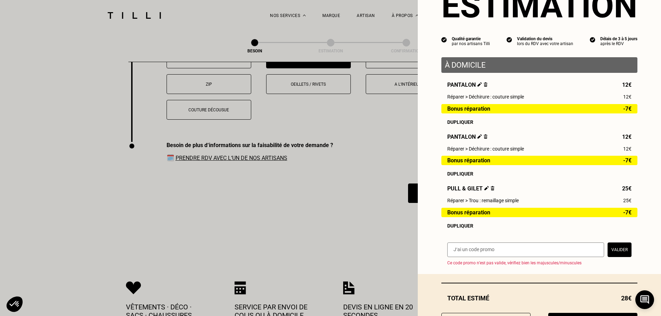
scroll to position [74, 0]
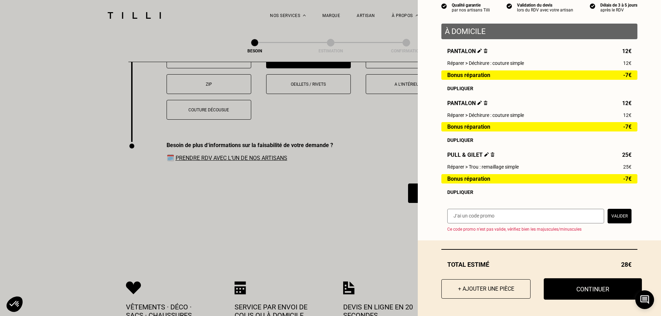
click at [598, 286] on button "Continuer" at bounding box center [593, 289] width 98 height 22
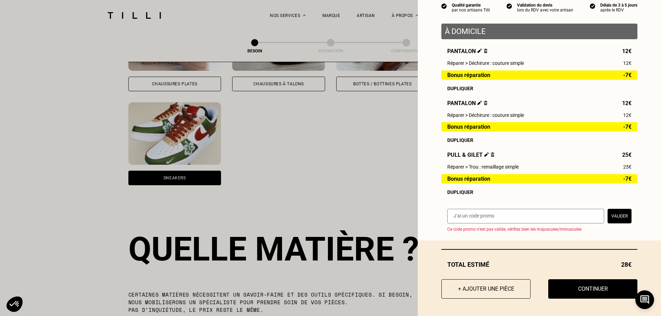
select select "FR"
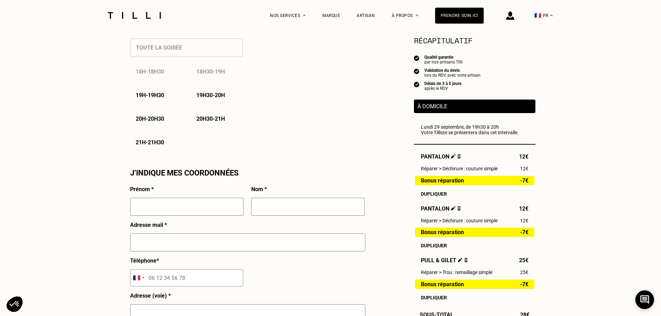
scroll to position [520, 0]
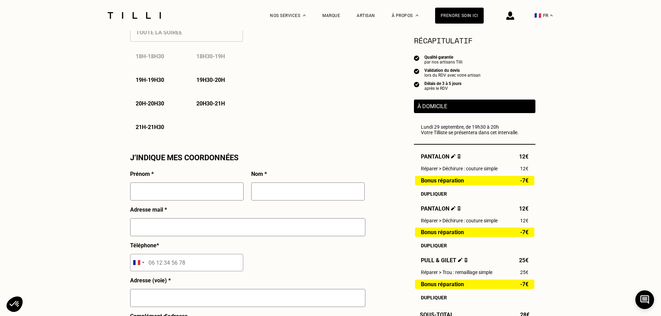
click at [598, 128] on div "Besoin Estimation Confirmation Estimation Récapitulatif Qualité garantie par no…" at bounding box center [330, 72] width 661 height 1125
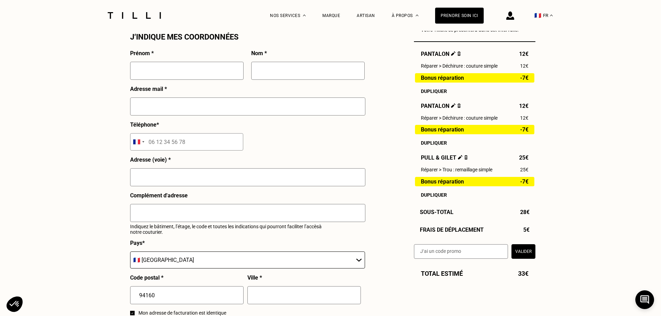
scroll to position [625, 0]
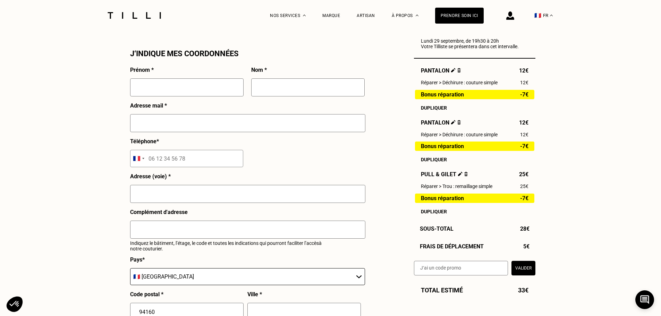
click at [441, 110] on div "Dupliquer" at bounding box center [475, 108] width 108 height 6
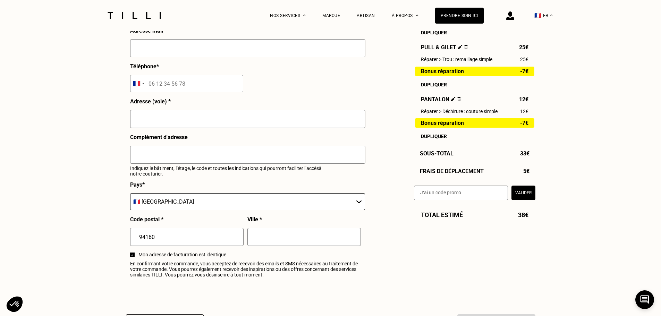
scroll to position [798, 0]
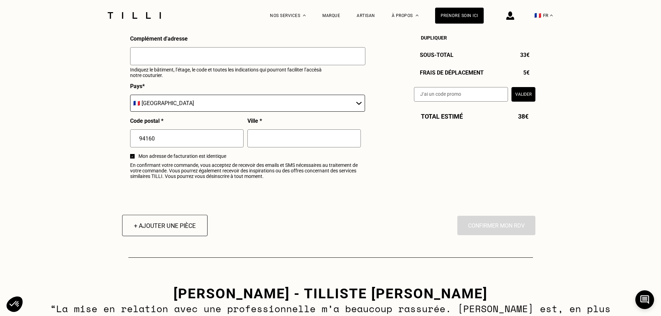
click at [193, 221] on button "+ Ajouter une pièce" at bounding box center [164, 226] width 85 height 22
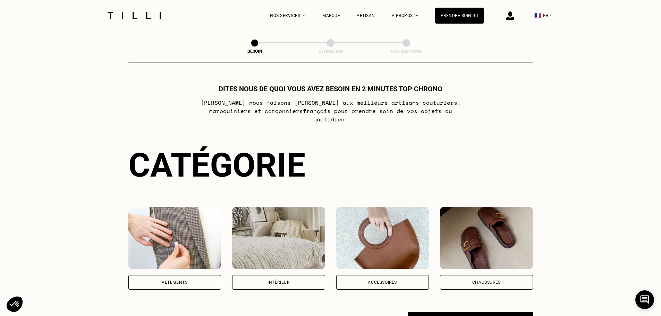
scroll to position [104, 0]
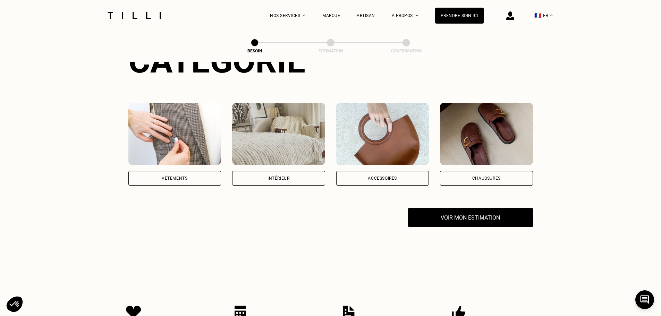
click at [176, 129] on img at bounding box center [174, 134] width 93 height 62
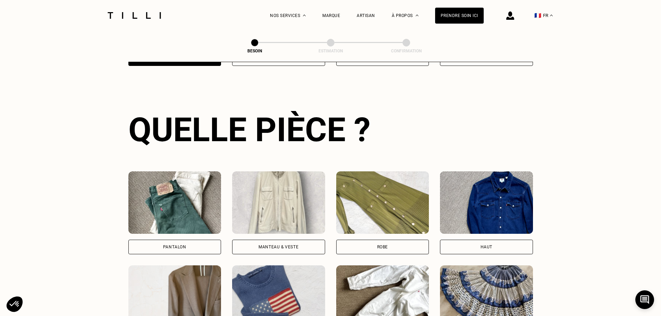
scroll to position [227, 0]
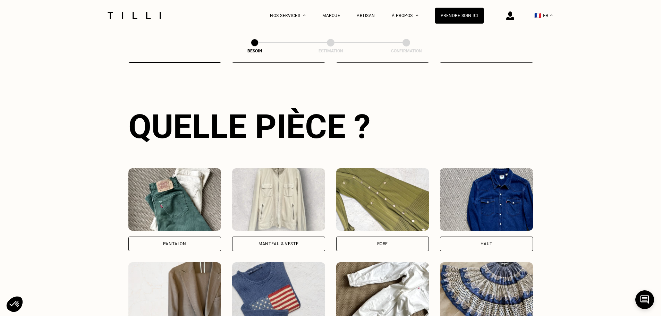
click at [495, 171] on img at bounding box center [486, 199] width 93 height 62
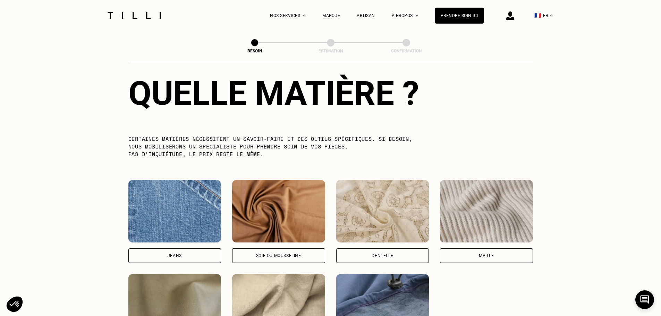
scroll to position [709, 0]
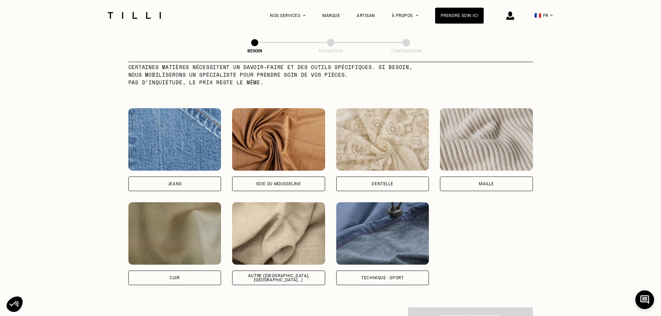
click at [295, 231] on img at bounding box center [278, 233] width 93 height 62
select select "FR"
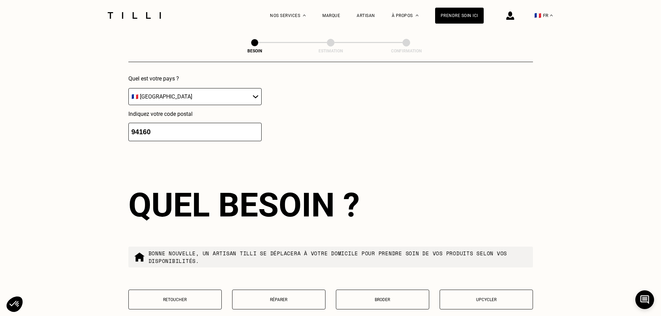
scroll to position [1107, 0]
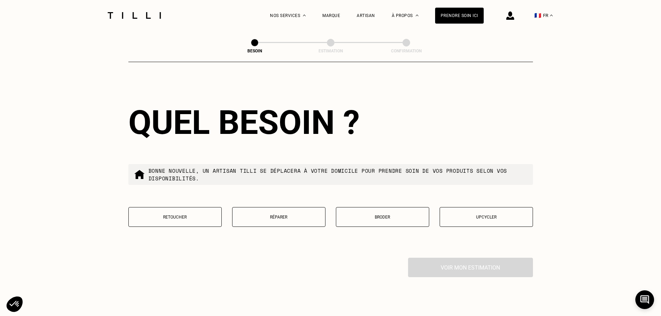
click at [283, 210] on button "Réparer" at bounding box center [278, 217] width 93 height 20
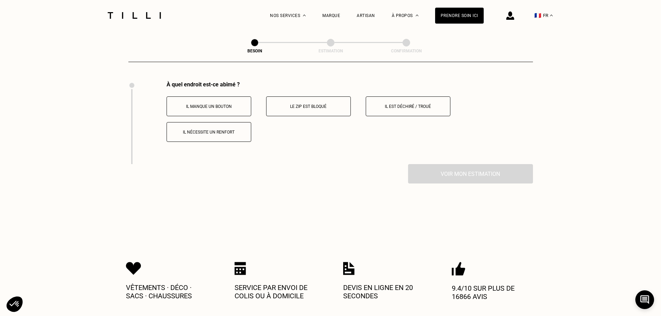
scroll to position [1283, 0]
click at [378, 112] on button "Il est déchiré / troué" at bounding box center [408, 106] width 85 height 20
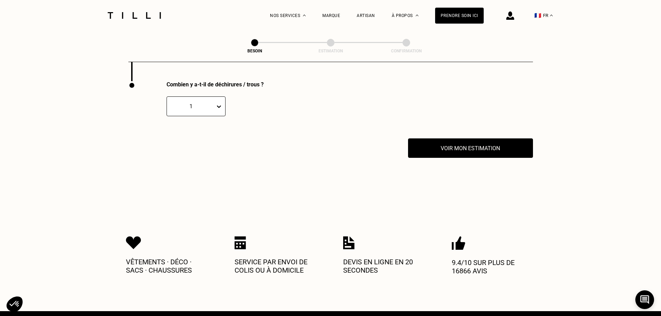
scroll to position [1366, 0]
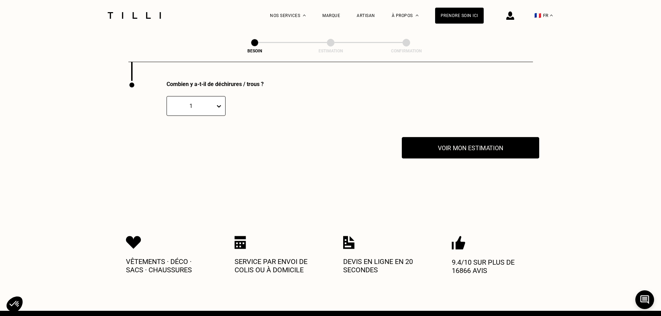
click at [442, 148] on button "Voir mon estimation" at bounding box center [470, 148] width 137 height 22
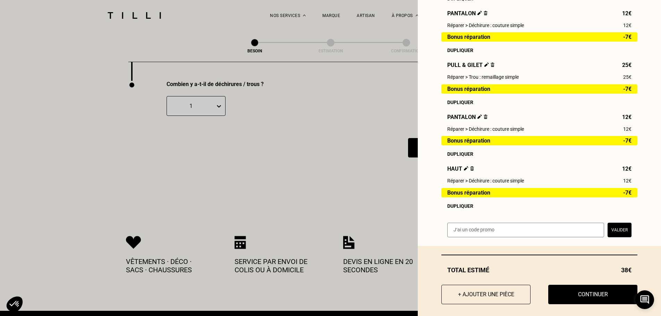
scroll to position [170, 0]
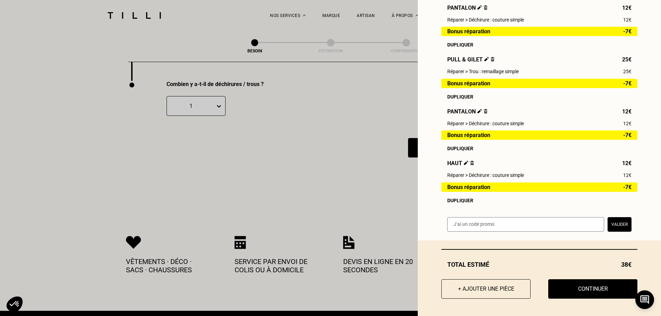
click at [506, 228] on input "text" at bounding box center [525, 224] width 157 height 15
paste input "LAURENCEBRAS-TILLI-12"
type input "LAURENCEBRAS-TILLI-12"
click at [616, 221] on button "Valider" at bounding box center [620, 224] width 24 height 15
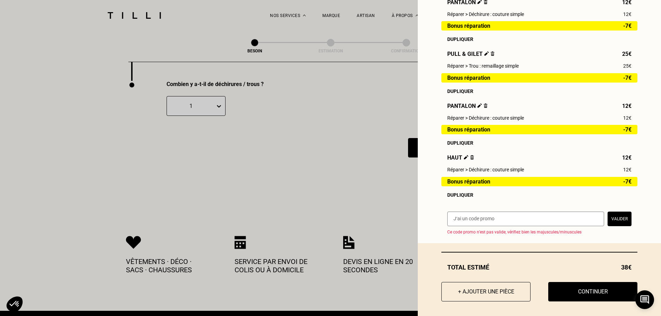
drag, startPoint x: 514, startPoint y: 223, endPoint x: 604, endPoint y: 229, distance: 90.1
click at [514, 223] on input "text" at bounding box center [525, 219] width 157 height 15
paste input "TILLI-REPAIR24"
type input "TILLI-REPAIR24"
click at [608, 226] on button "Valider" at bounding box center [620, 219] width 24 height 15
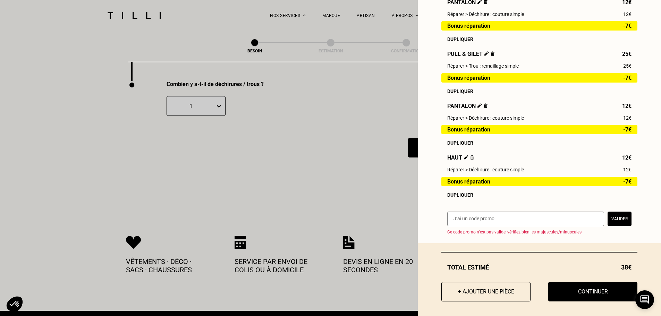
click at [487, 220] on input "text" at bounding box center [525, 219] width 157 height 15
paste input "TILLIpae6qMV"
type input "TILLIpae6qMV"
click at [609, 226] on button "Valider" at bounding box center [620, 219] width 24 height 15
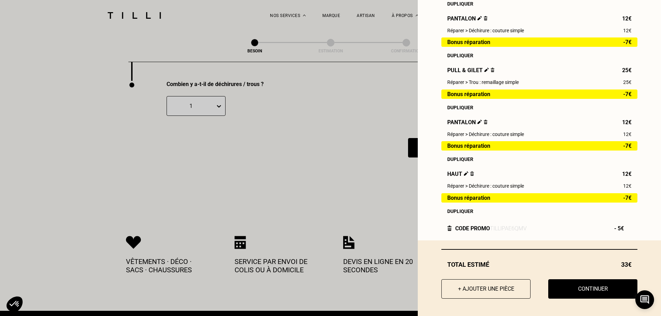
scroll to position [160, 0]
click at [447, 229] on img at bounding box center [449, 229] width 5 height 6
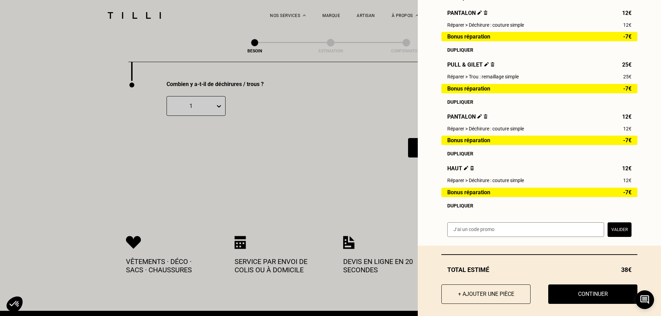
scroll to position [170, 0]
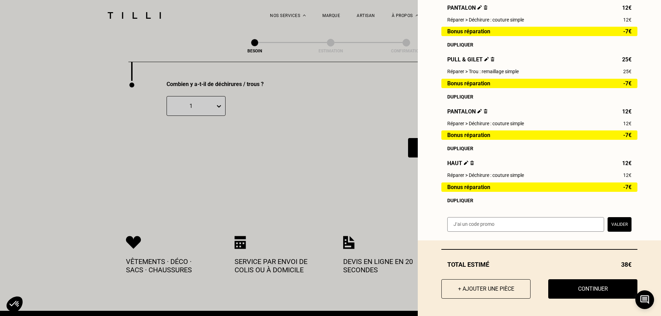
click at [466, 220] on input "text" at bounding box center [525, 224] width 157 height 15
paste input "LILYSILK-TILLI-6"
type input "LILYSILK-TILLI-6"
click at [611, 226] on button "Valider" at bounding box center [620, 224] width 24 height 15
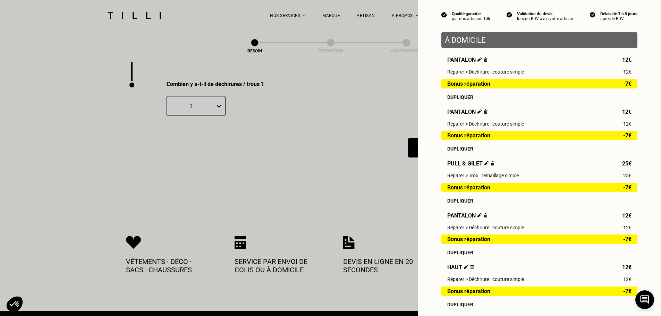
scroll to position [160, 0]
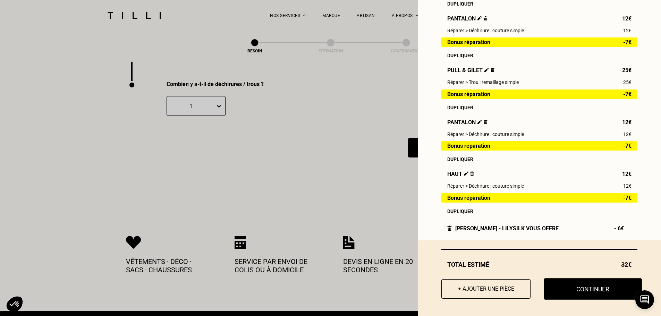
click at [588, 285] on button "Continuer" at bounding box center [593, 289] width 98 height 22
select select "FR"
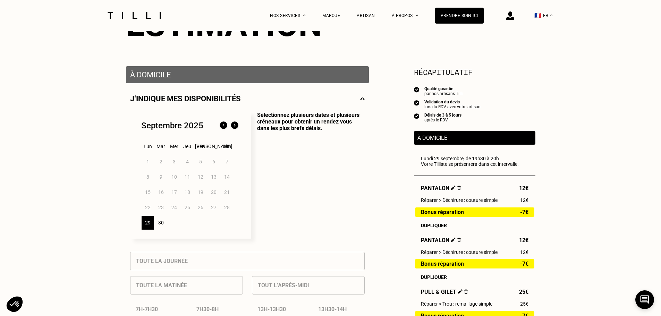
scroll to position [173, 0]
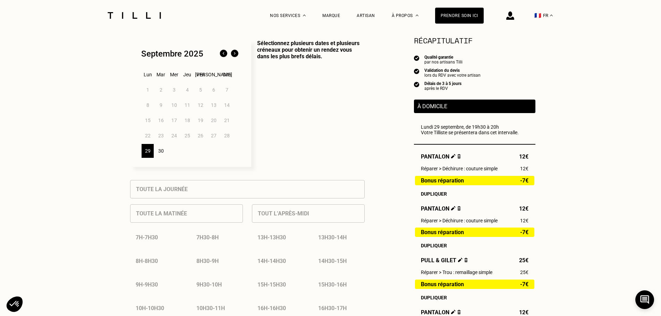
click at [238, 55] on img at bounding box center [234, 53] width 11 height 11
click at [173, 89] on div "1" at bounding box center [174, 90] width 12 height 14
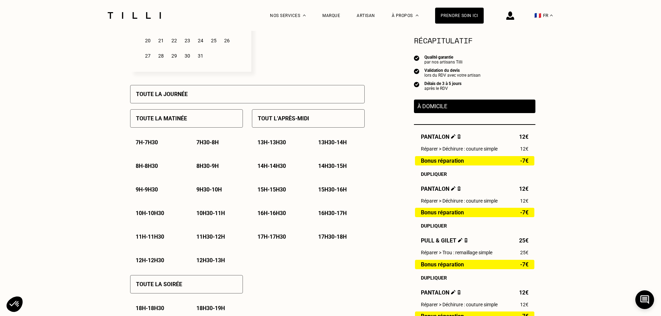
scroll to position [416, 0]
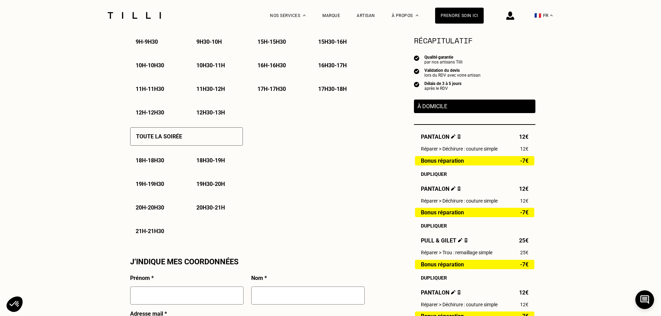
click at [218, 190] on div "19h30 - 20h" at bounding box center [217, 184] width 52 height 18
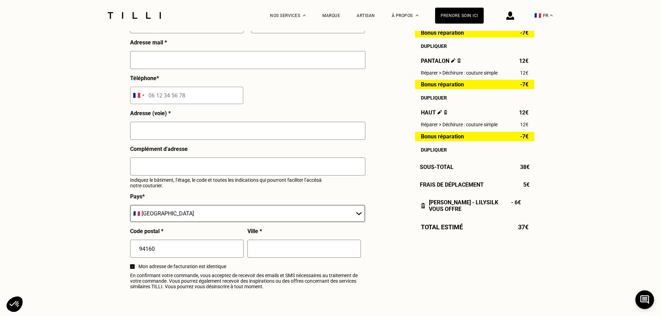
scroll to position [590, 0]
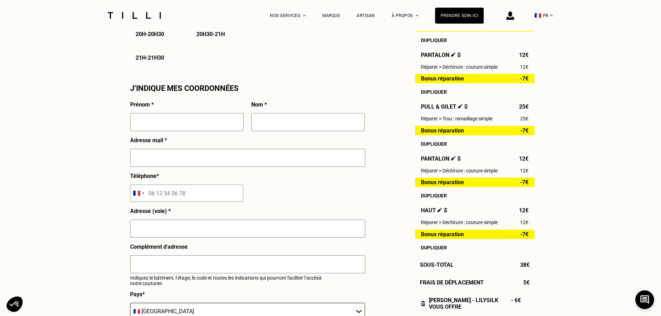
click at [188, 121] on input "text" at bounding box center [186, 122] width 113 height 18
type input "[PERSON_NAME]"
type input "[EMAIL_ADDRESS][DOMAIN_NAME]"
type input "06 80 72 23 00"
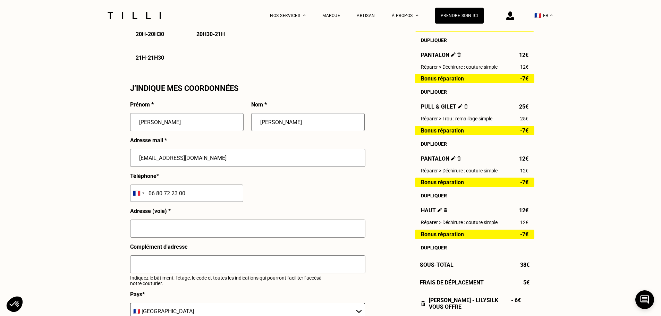
type input "[STREET_ADDRESS]"
type input "Saint-Mandé"
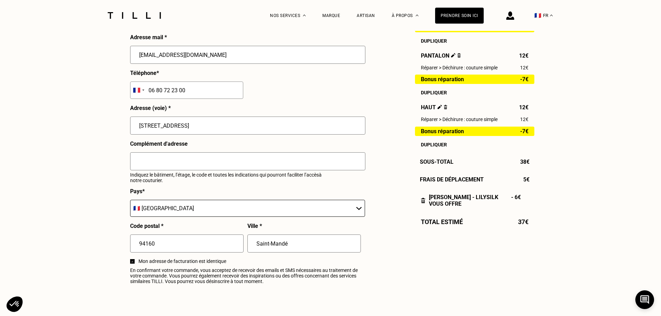
scroll to position [694, 0]
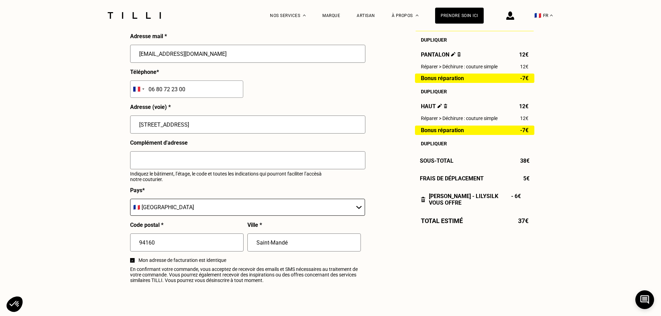
click at [251, 157] on input "text" at bounding box center [247, 160] width 235 height 18
type input "RDC"
click at [323, 187] on div "Complément d'adresse RDC Indiquez le bâtiment, l’étage, le code et toutes les i…" at bounding box center [247, 163] width 235 height 48
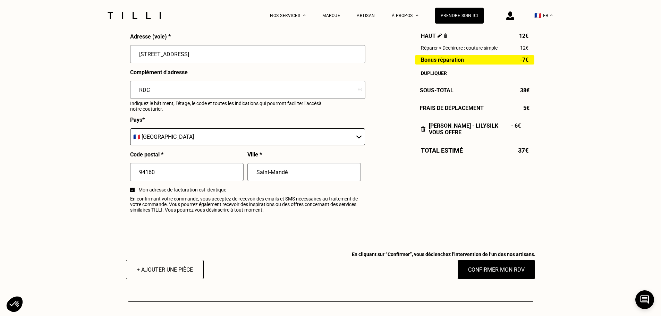
scroll to position [867, 0]
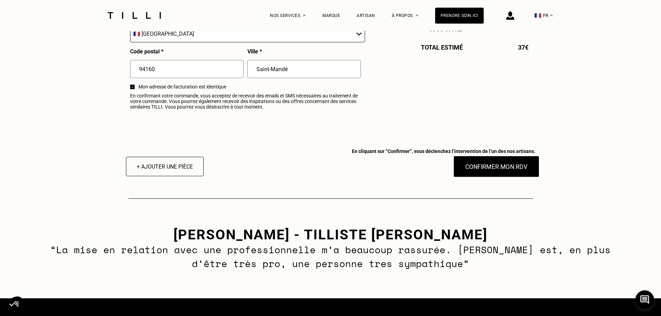
click at [486, 177] on button "Confirmer mon RDV" at bounding box center [496, 167] width 86 height 22
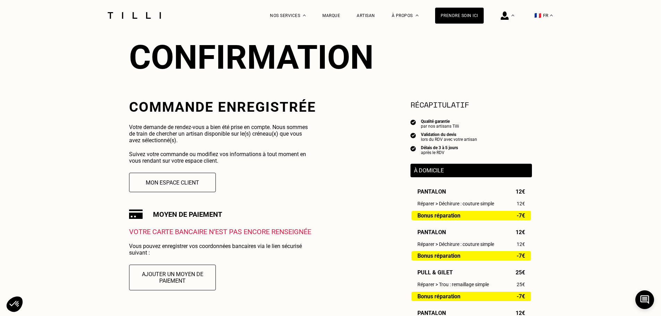
scroll to position [69, 0]
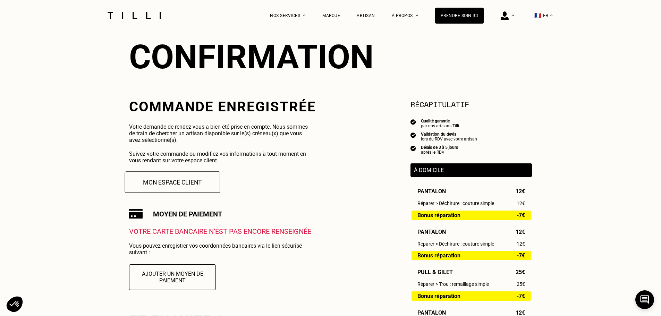
click at [201, 184] on button "Mon espace client" at bounding box center [172, 182] width 95 height 22
